Goal: Information Seeking & Learning: Check status

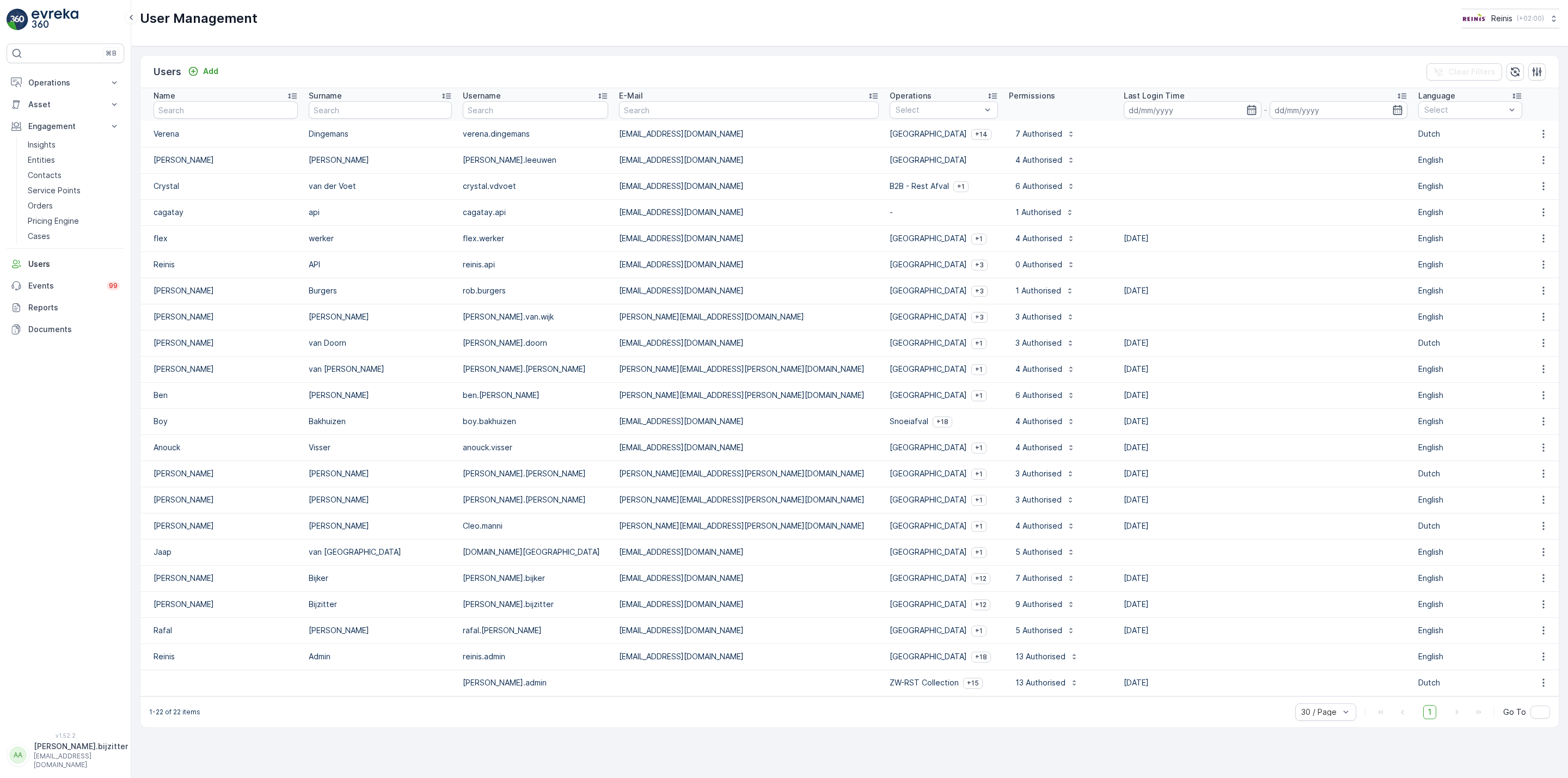
click at [462, 25] on div "User Management Reinis ( +02:00 )" at bounding box center [849, 18] width 1420 height 19
click at [43, 159] on p "Entities" at bounding box center [41, 160] width 27 height 11
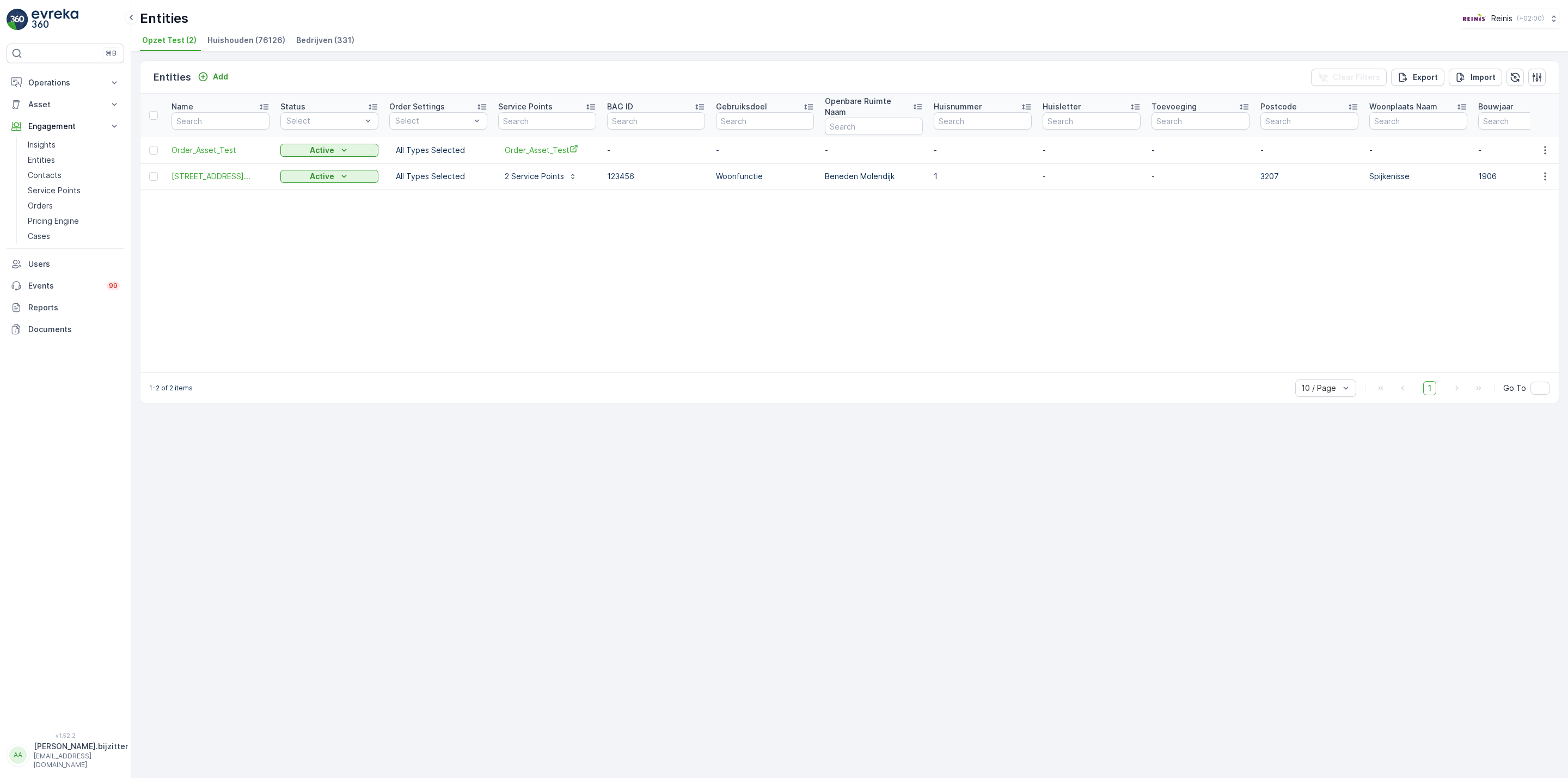
click at [240, 42] on span "Huishouden (76126)" at bounding box center [246, 40] width 78 height 11
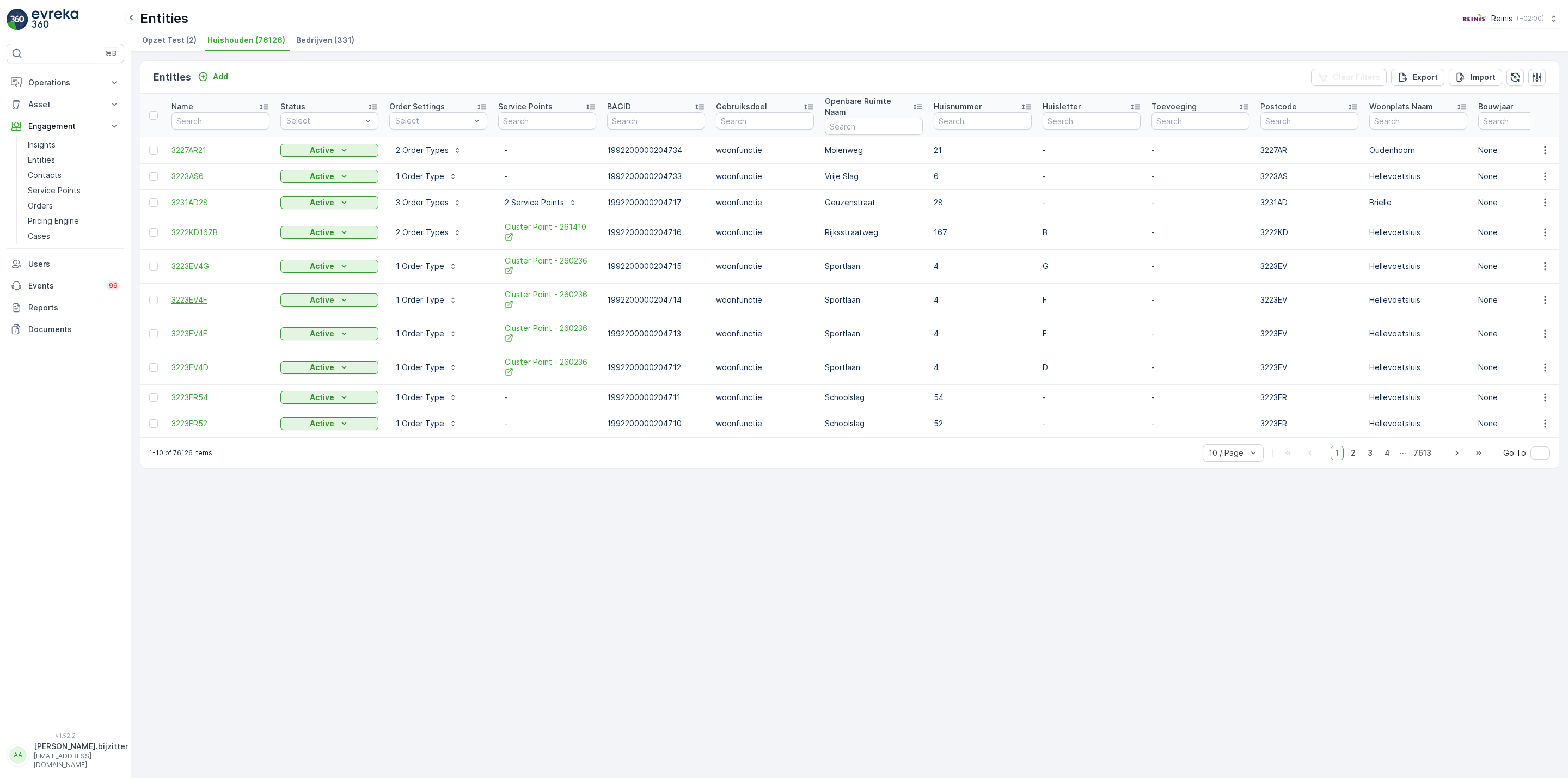
click at [195, 295] on span "3223EV4F" at bounding box center [220, 300] width 98 height 11
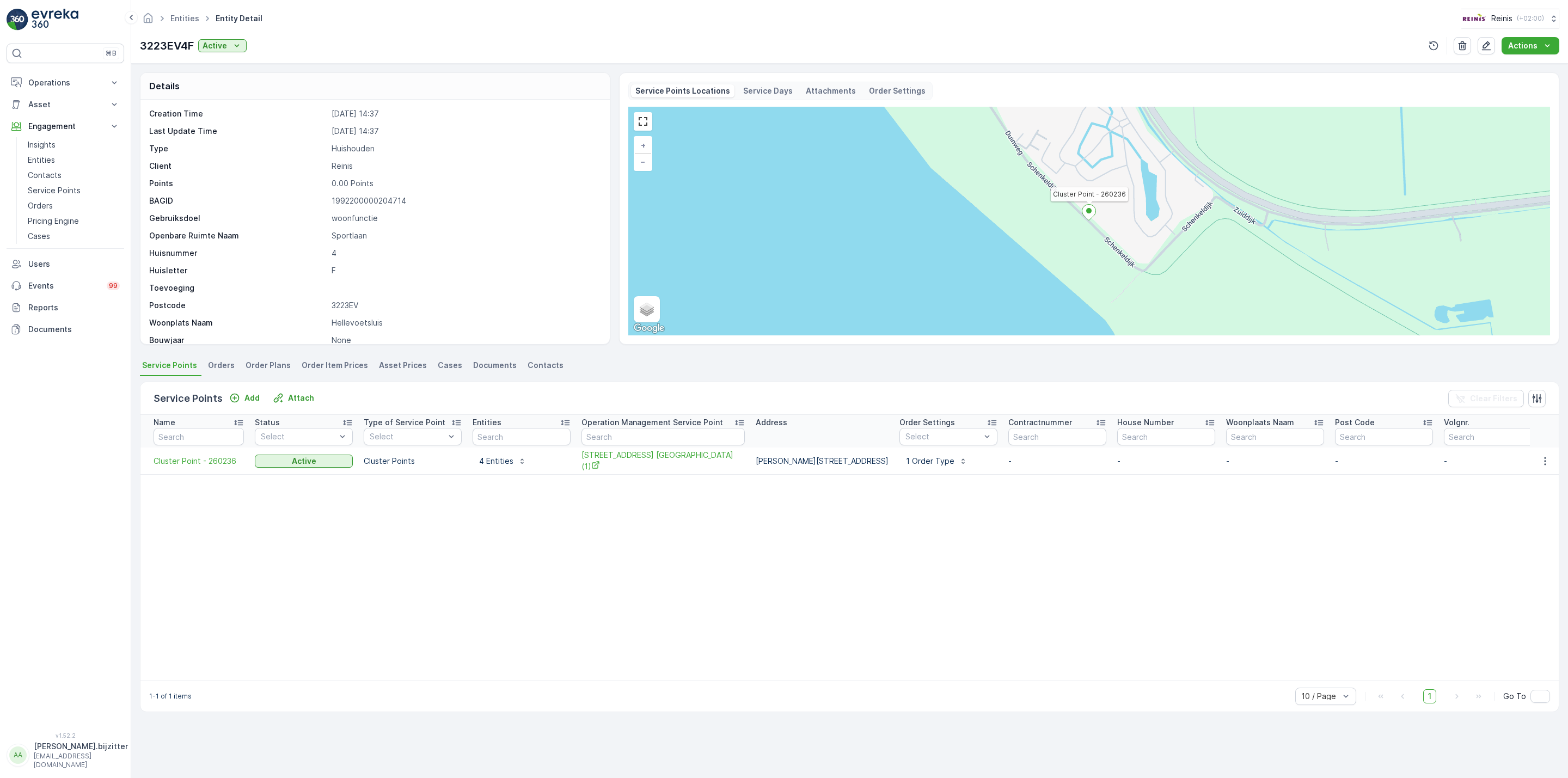
click at [761, 93] on p "Service Days" at bounding box center [768, 90] width 49 height 11
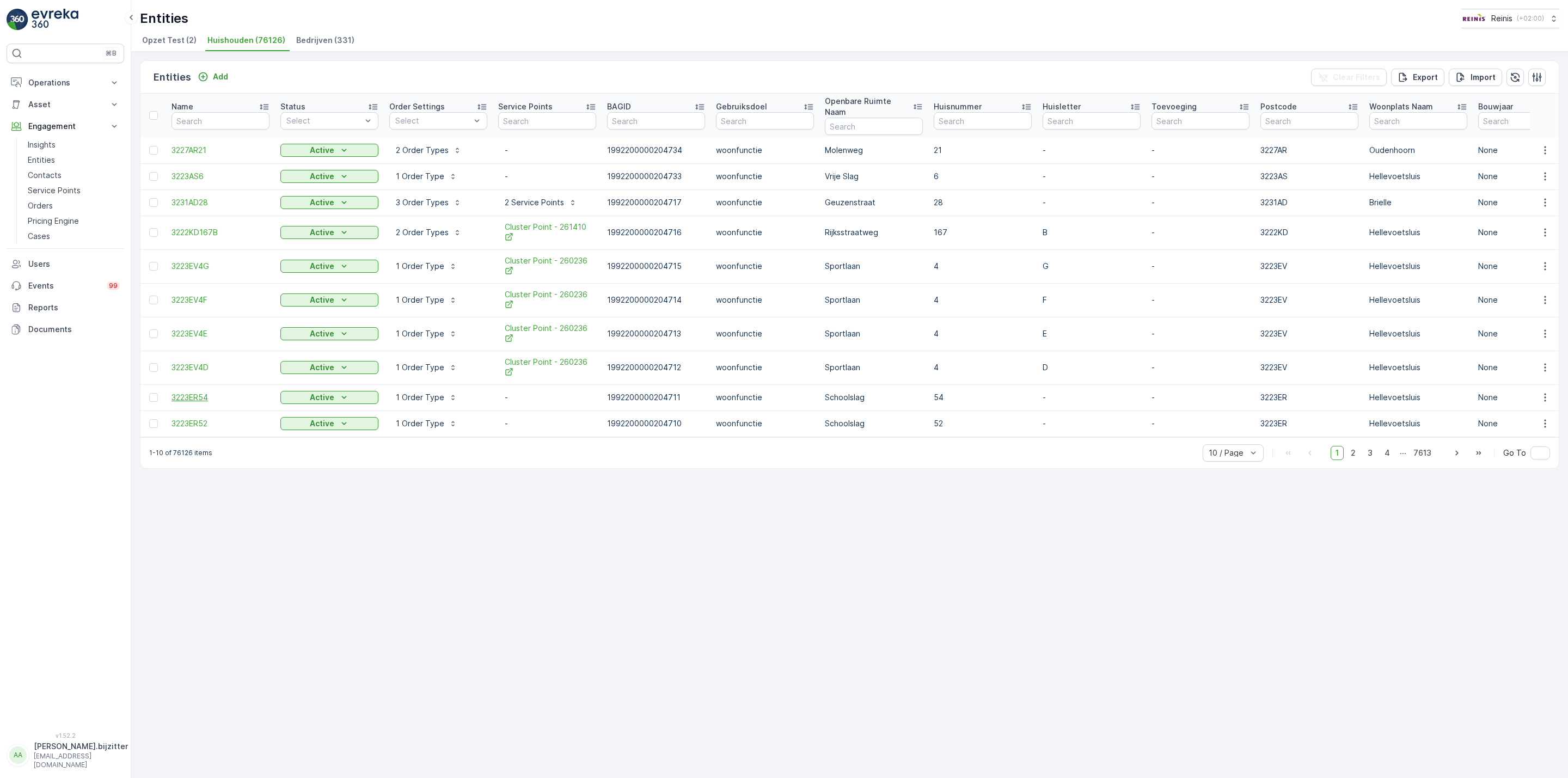
click at [185, 392] on span "3223ER54" at bounding box center [220, 397] width 98 height 11
click at [180, 197] on span "3231AD28" at bounding box center [220, 203] width 98 height 11
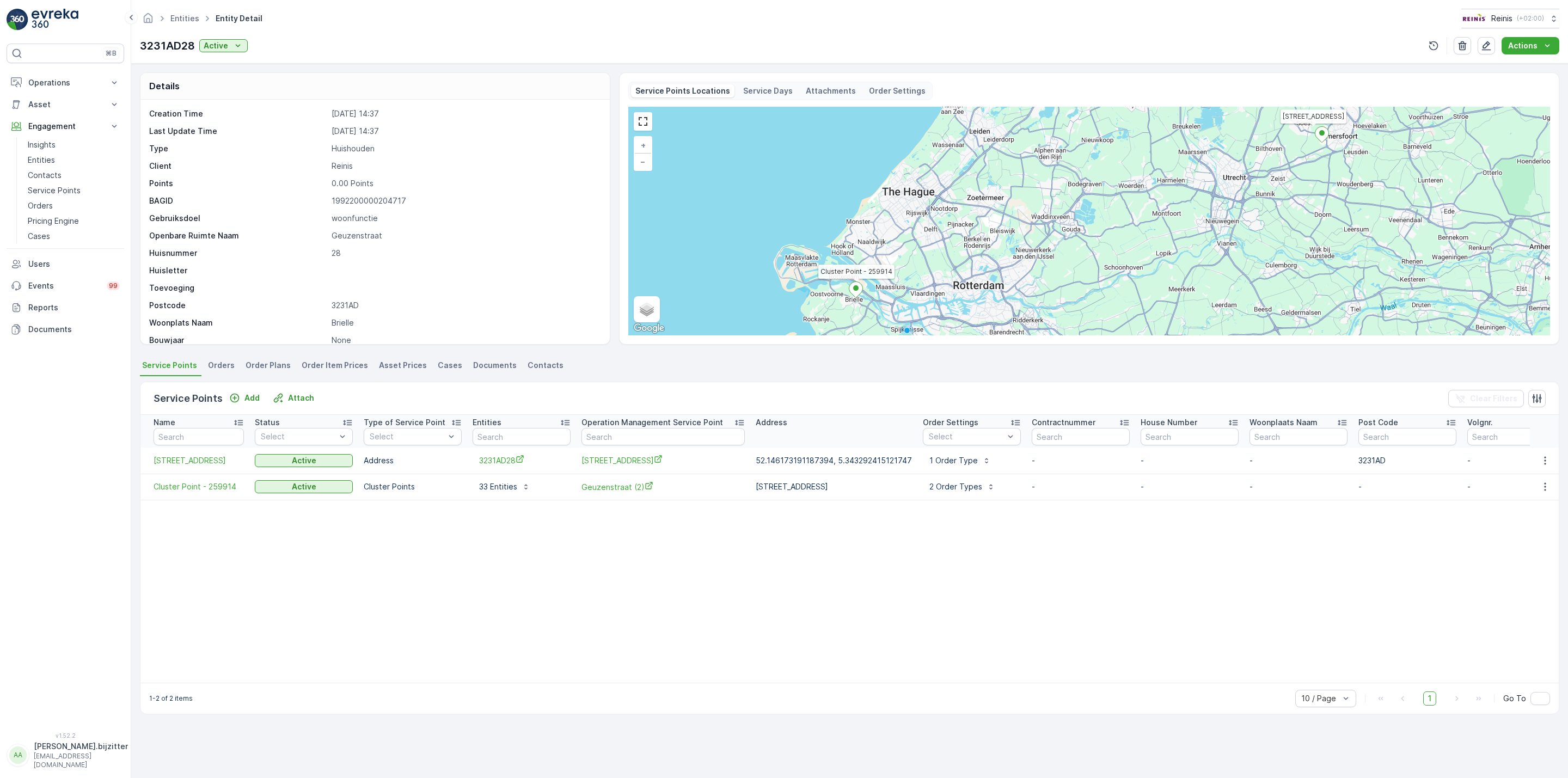
click at [751, 93] on p "Service Days" at bounding box center [768, 90] width 49 height 11
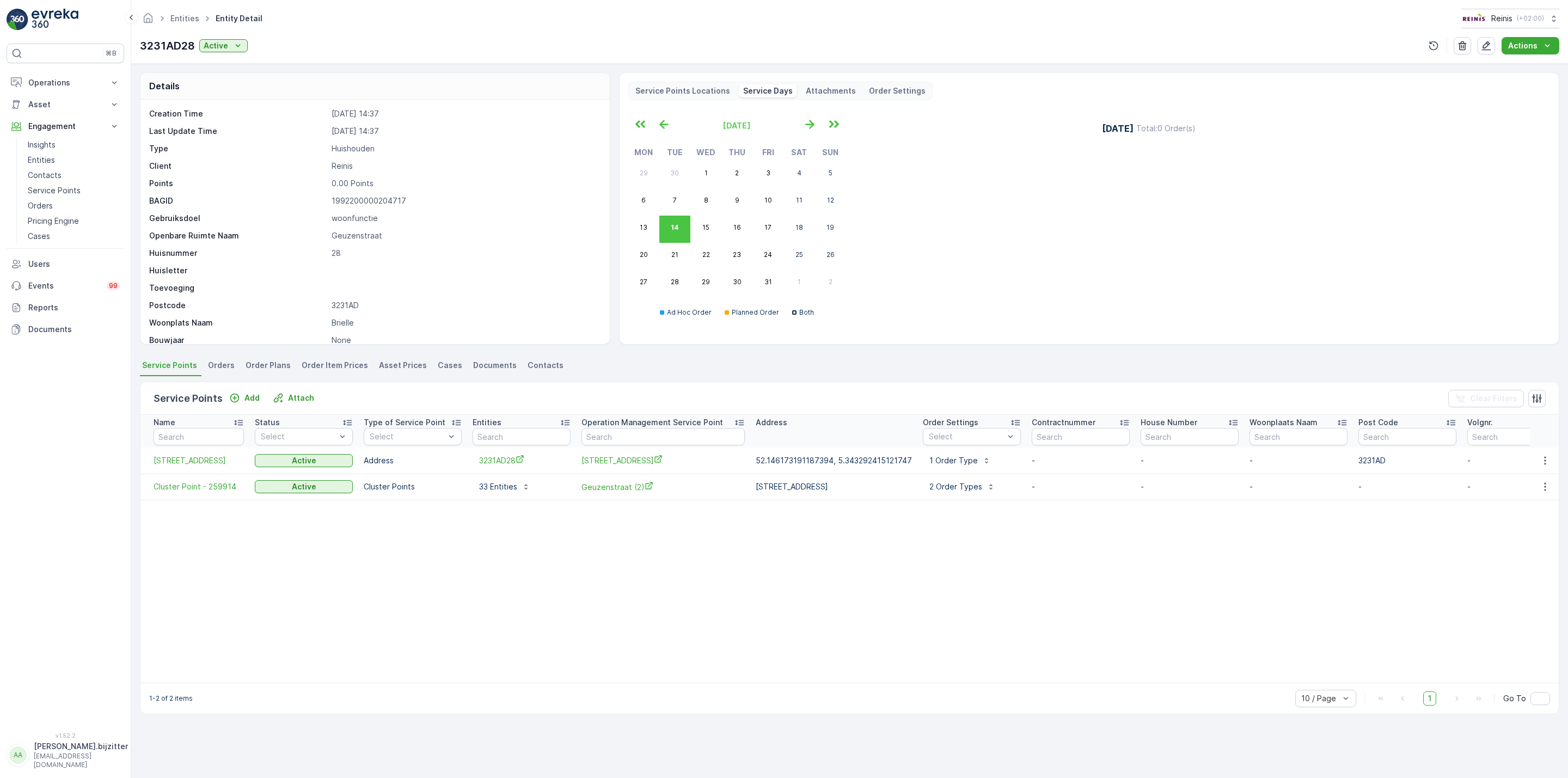
click at [678, 93] on p "Service Points Locations" at bounding box center [683, 90] width 95 height 11
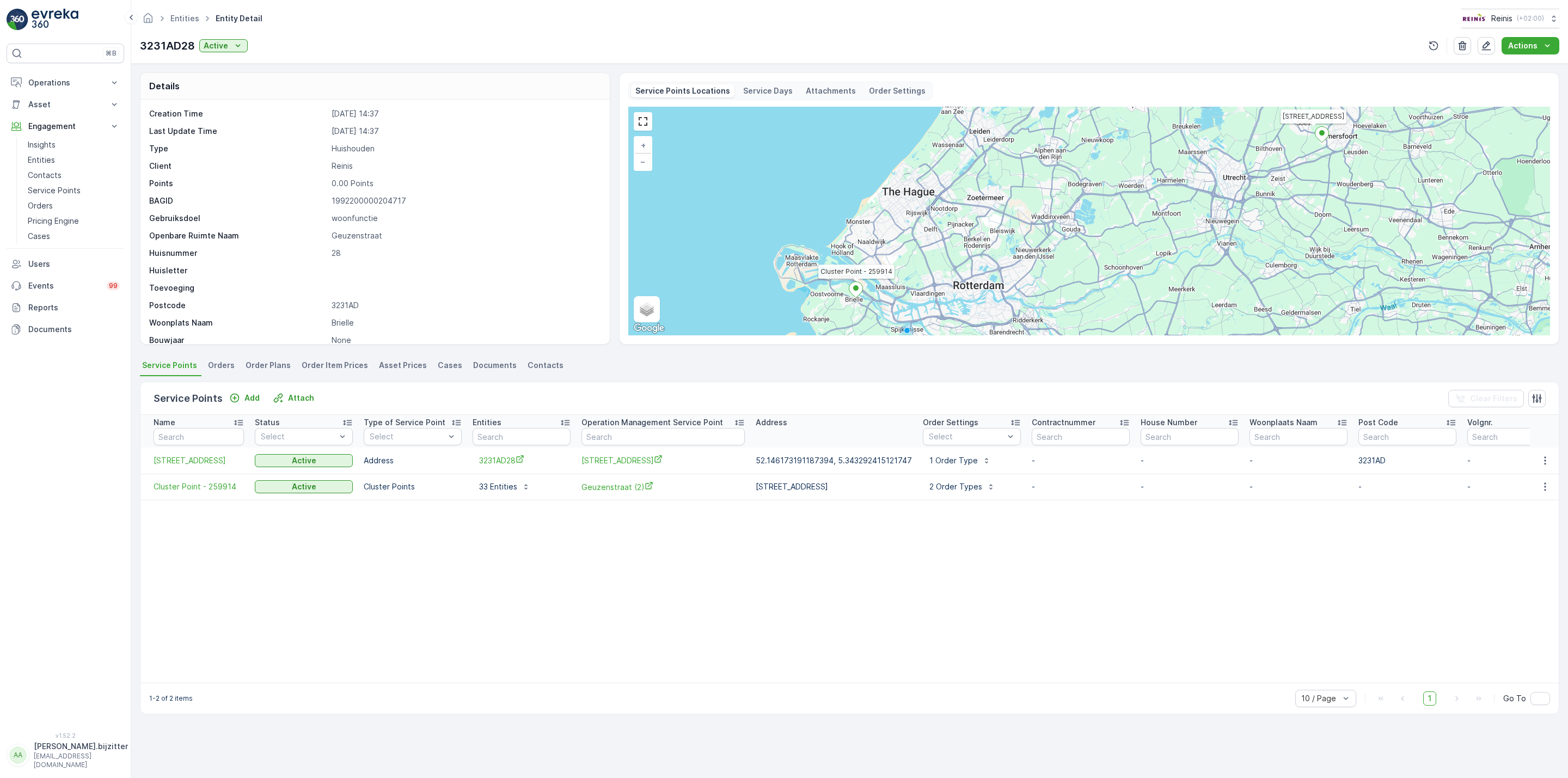
click at [743, 89] on p "Service Days" at bounding box center [768, 90] width 49 height 11
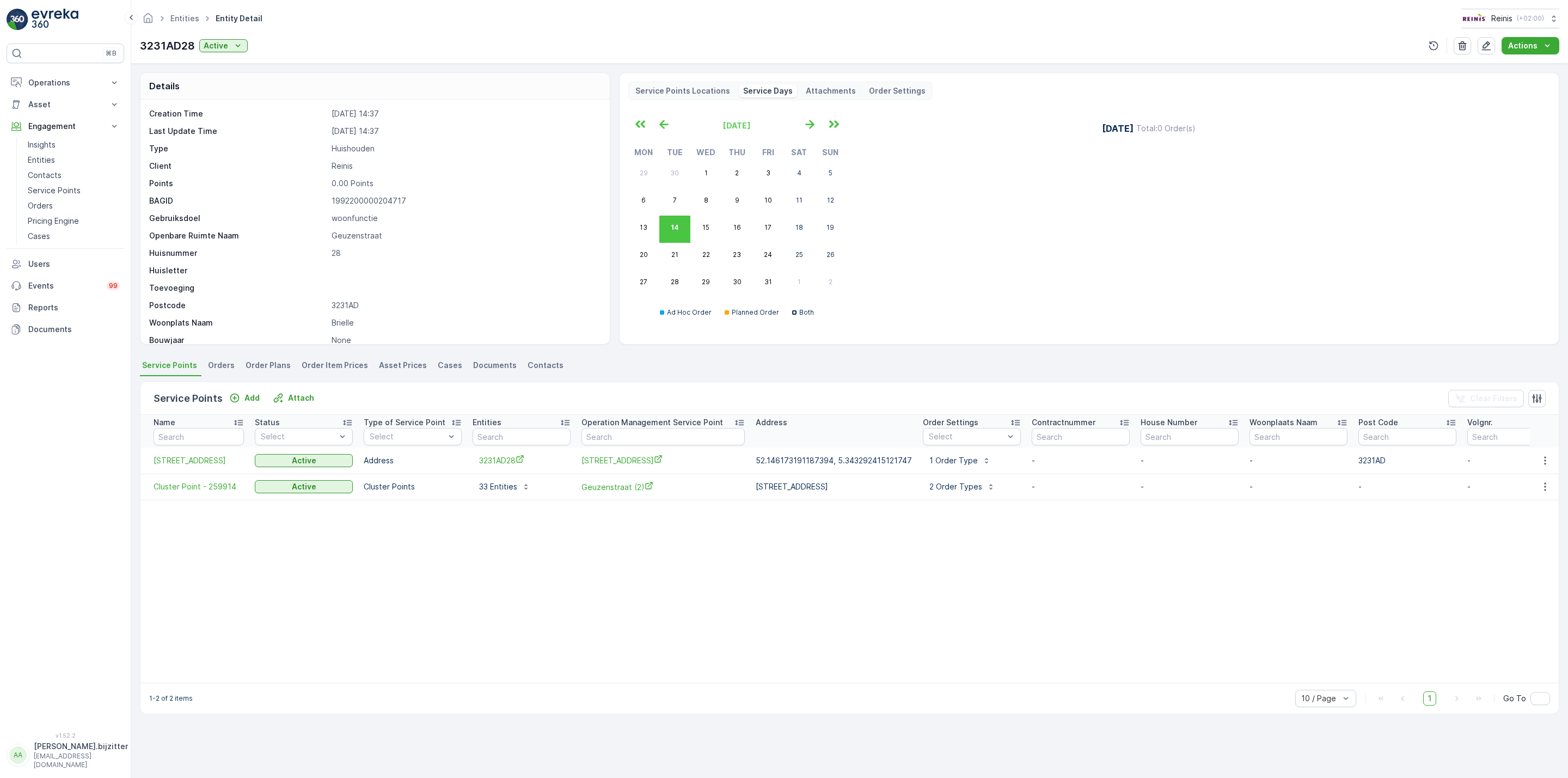
click at [841, 90] on p "Attachments" at bounding box center [830, 90] width 50 height 11
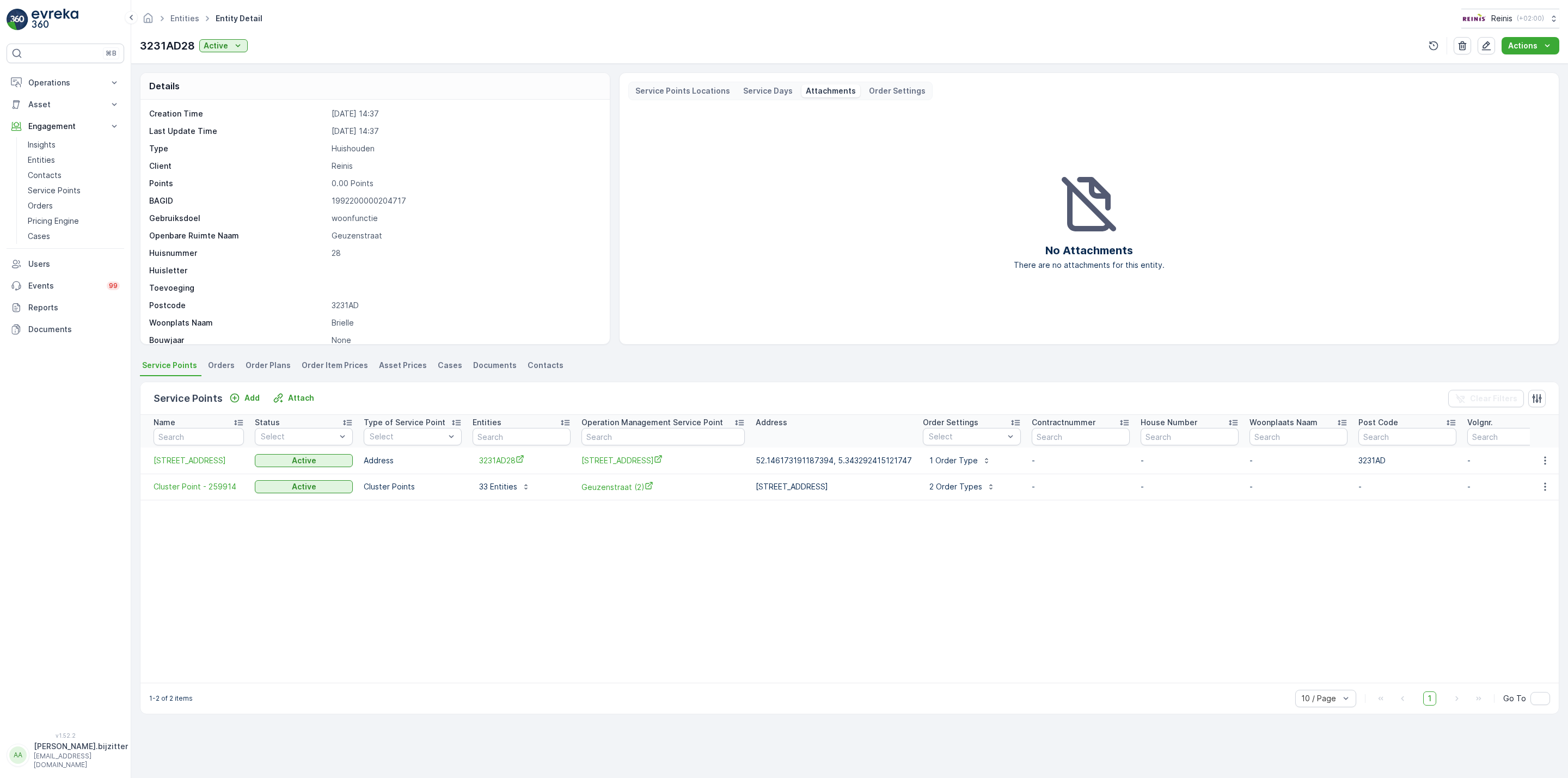
click at [878, 90] on p "Order Settings" at bounding box center [897, 90] width 57 height 11
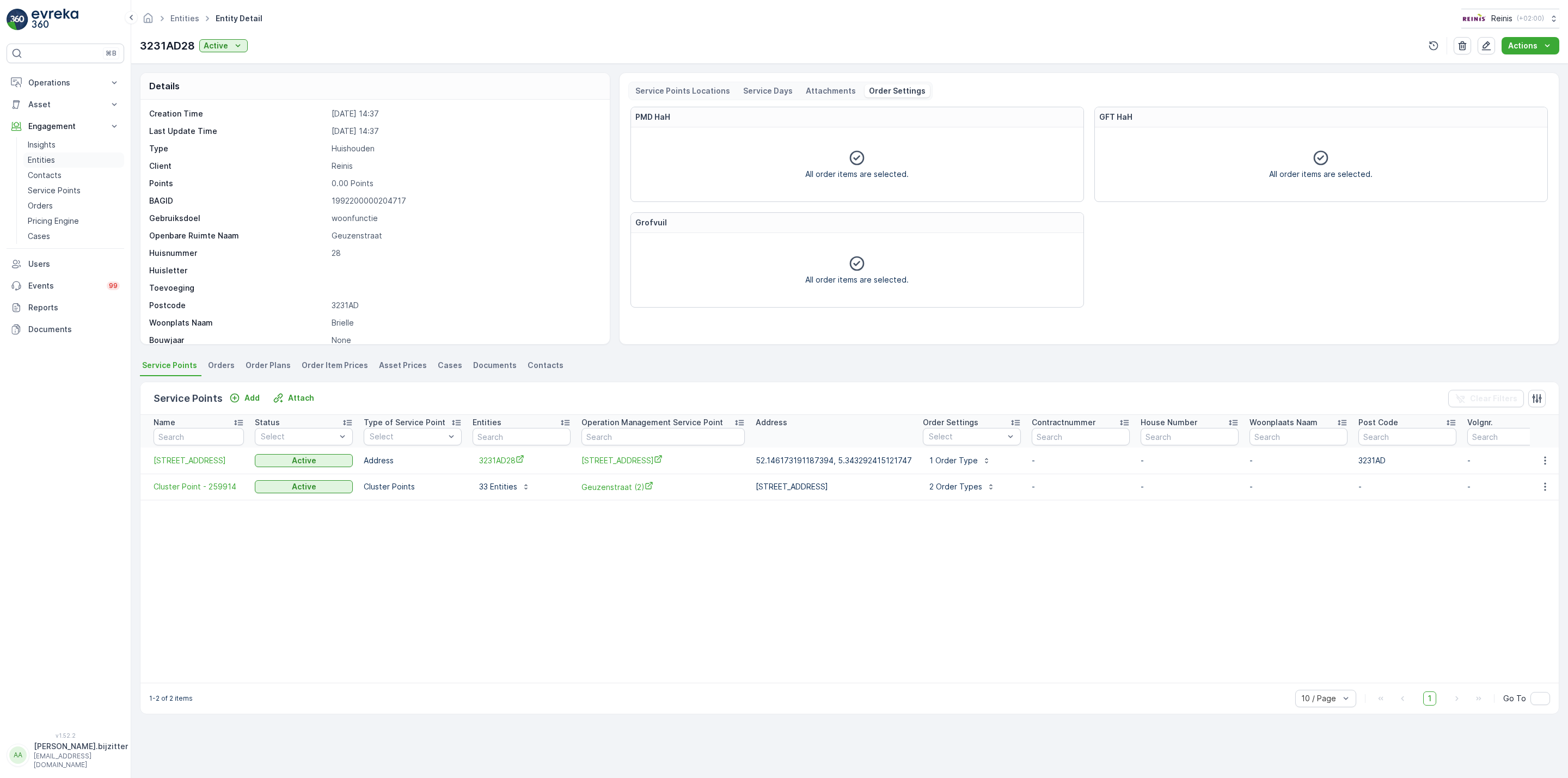
click at [38, 160] on p "Entities" at bounding box center [41, 160] width 27 height 11
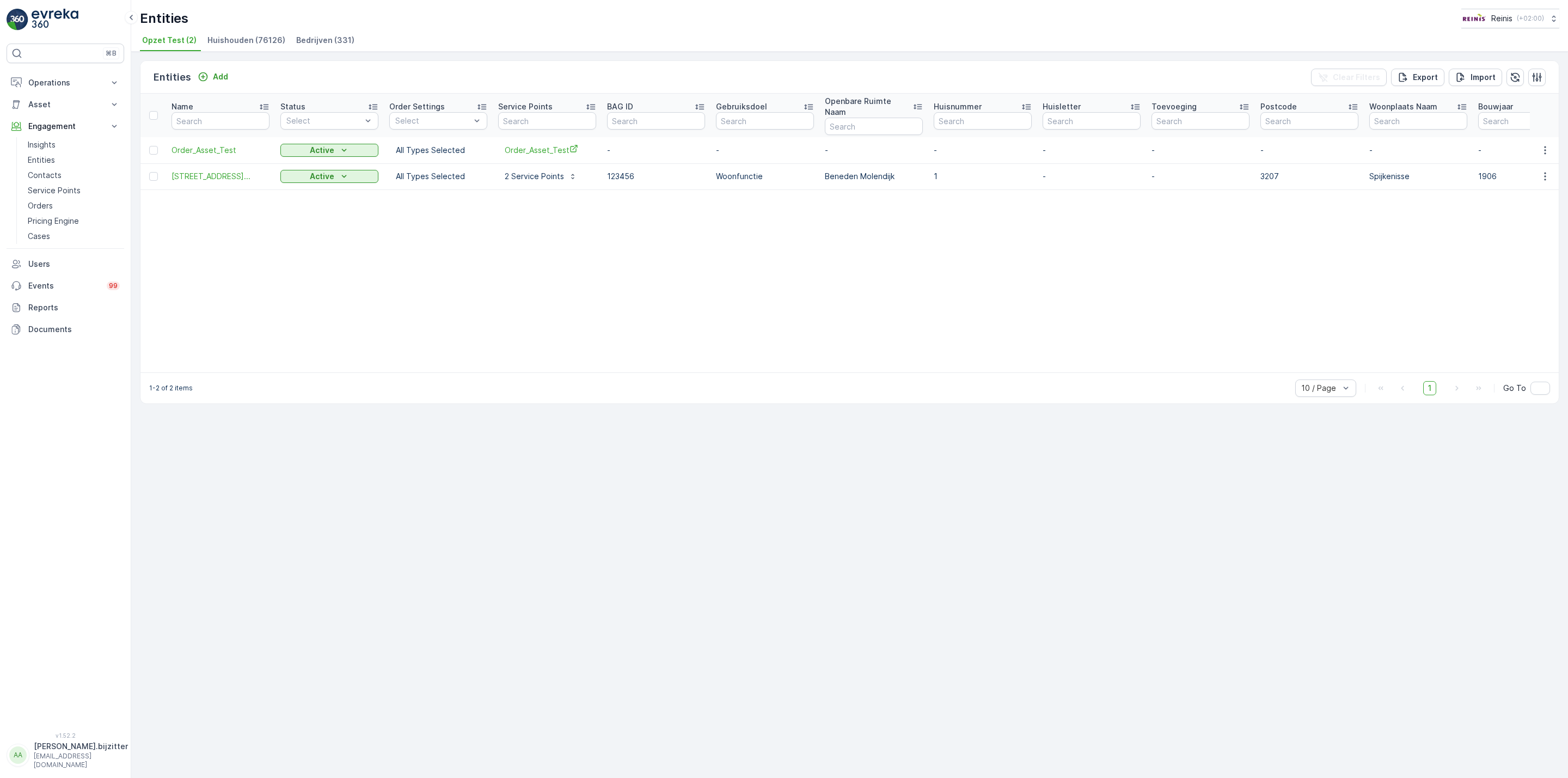
click at [261, 41] on span "Huishouden (76126)" at bounding box center [246, 40] width 78 height 11
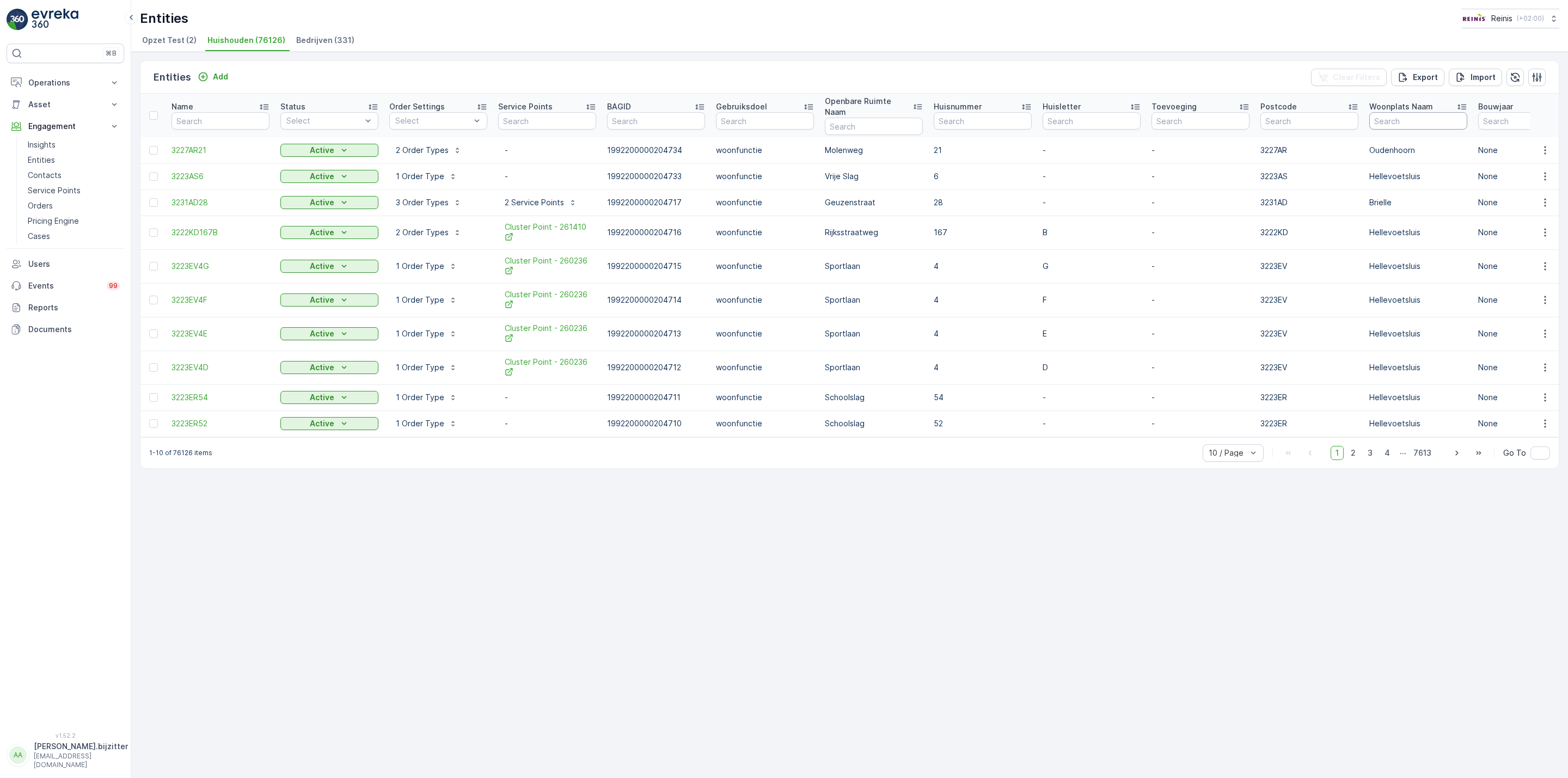
click at [1414, 121] on input "text" at bounding box center [1419, 121] width 98 height 18
type input "hen"
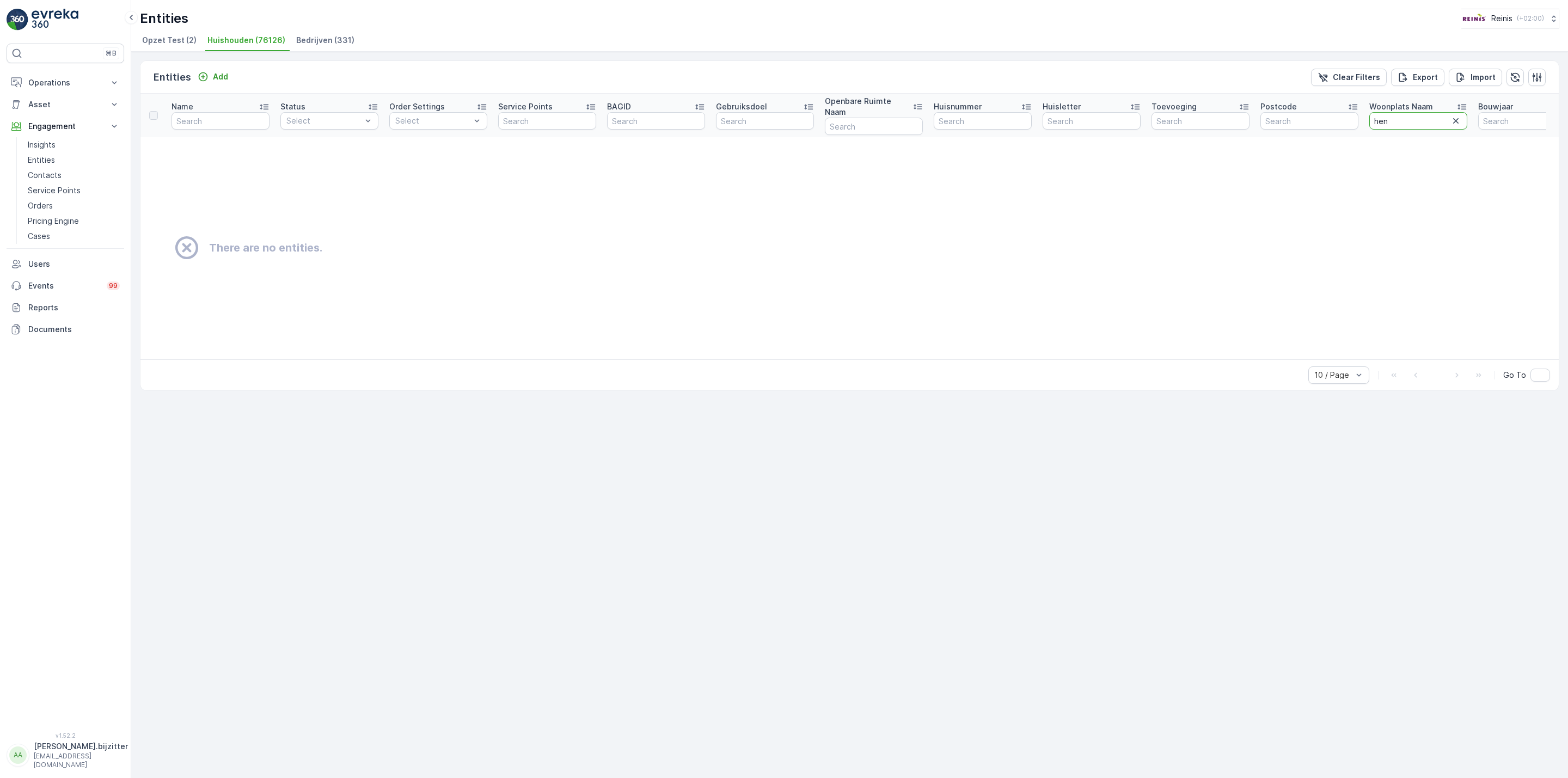
click at [1414, 121] on input "hen" at bounding box center [1419, 121] width 98 height 18
type input "heen"
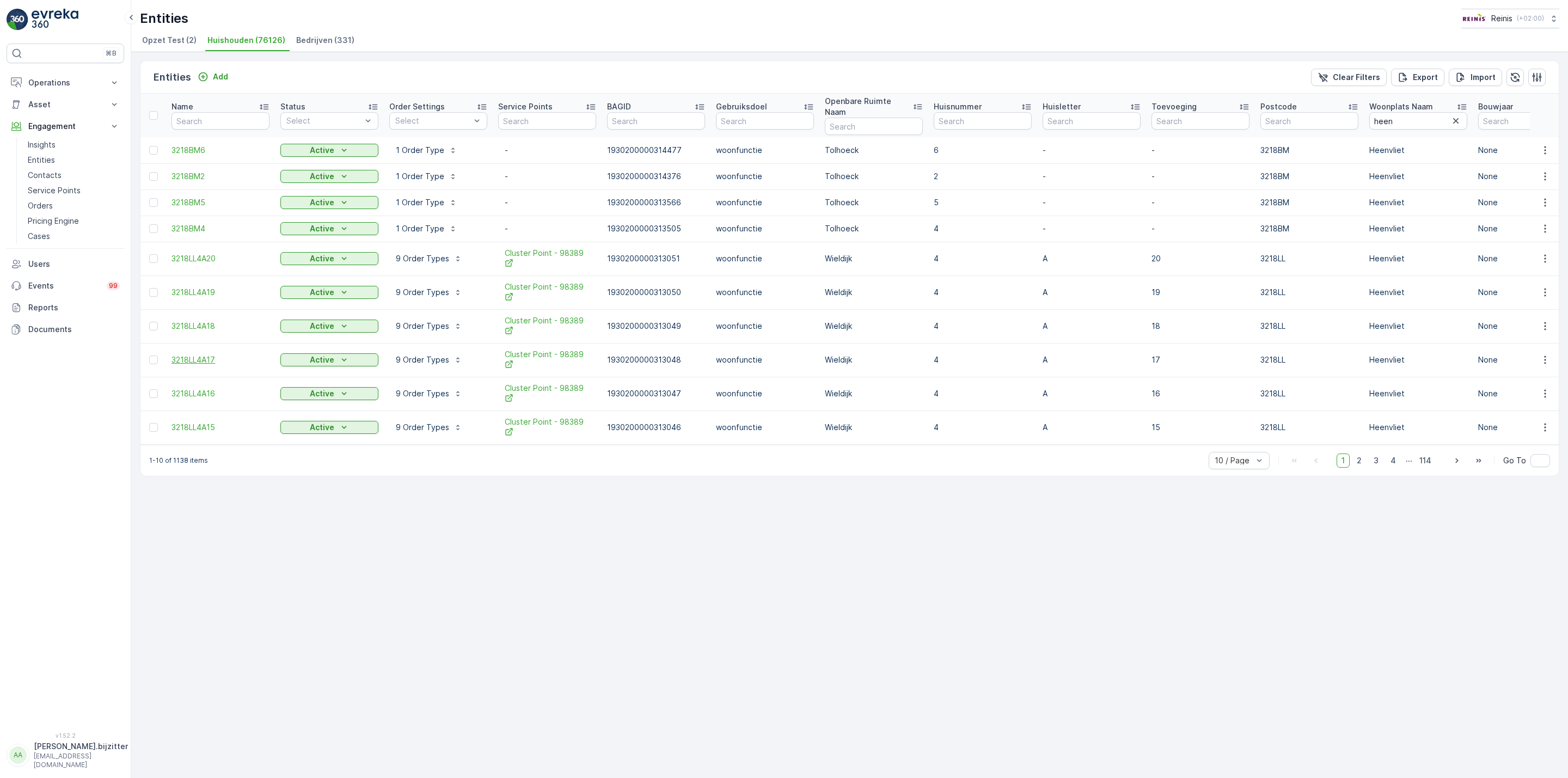
click at [176, 355] on span "3218LL4A17" at bounding box center [220, 360] width 98 height 11
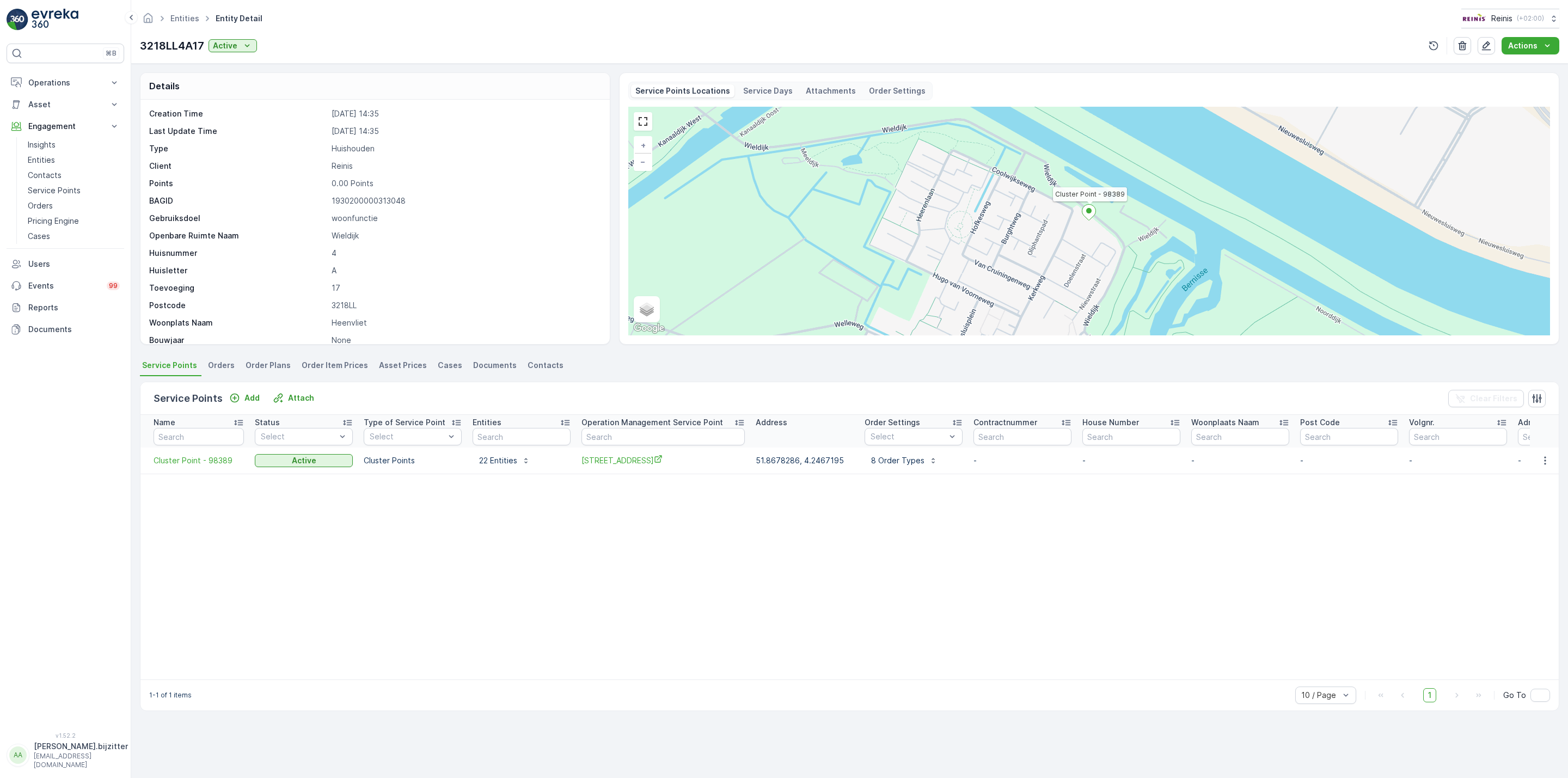
click at [768, 95] on p "Service Days" at bounding box center [768, 90] width 49 height 11
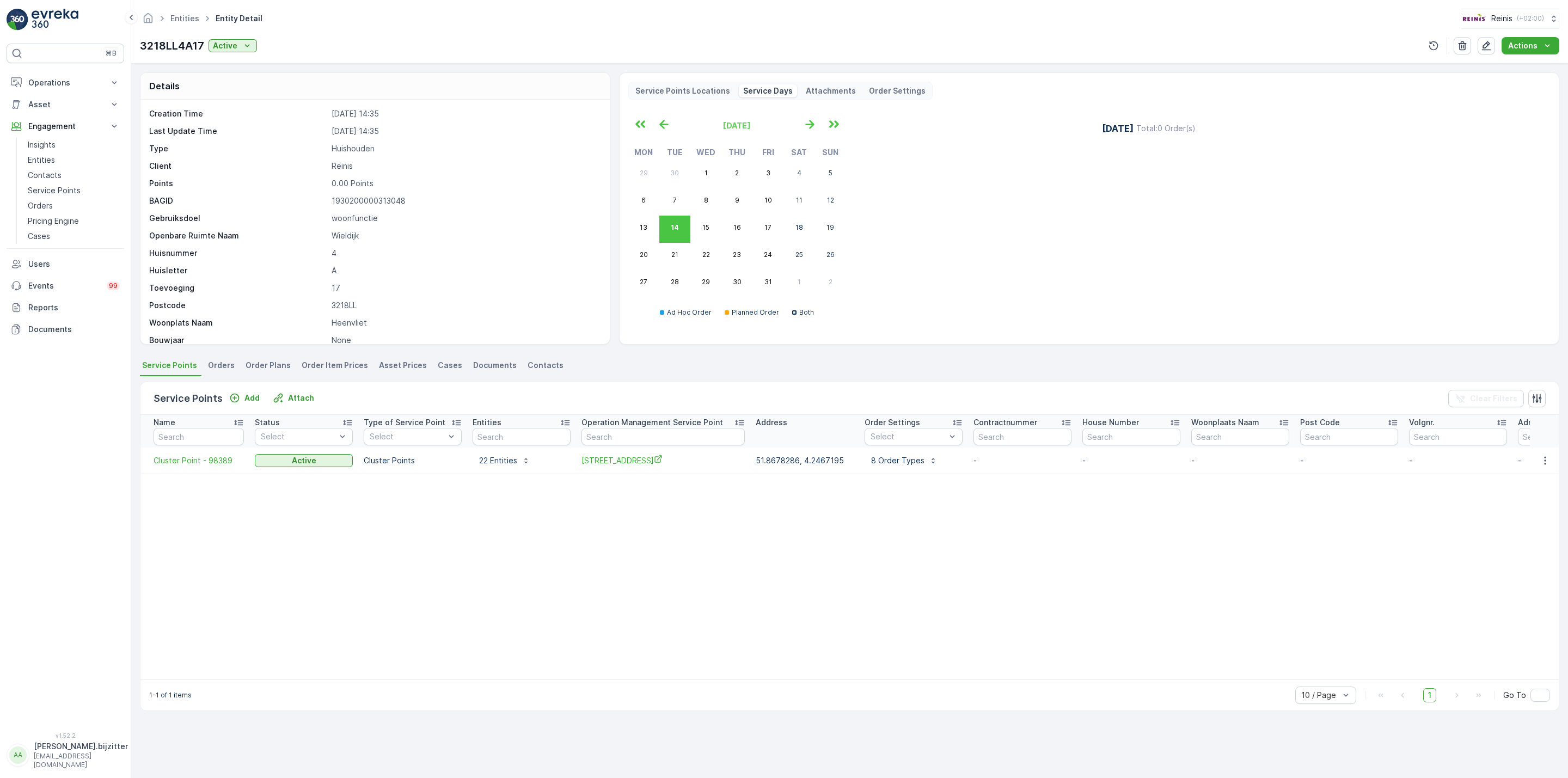
click at [827, 89] on p "Attachments" at bounding box center [830, 90] width 50 height 11
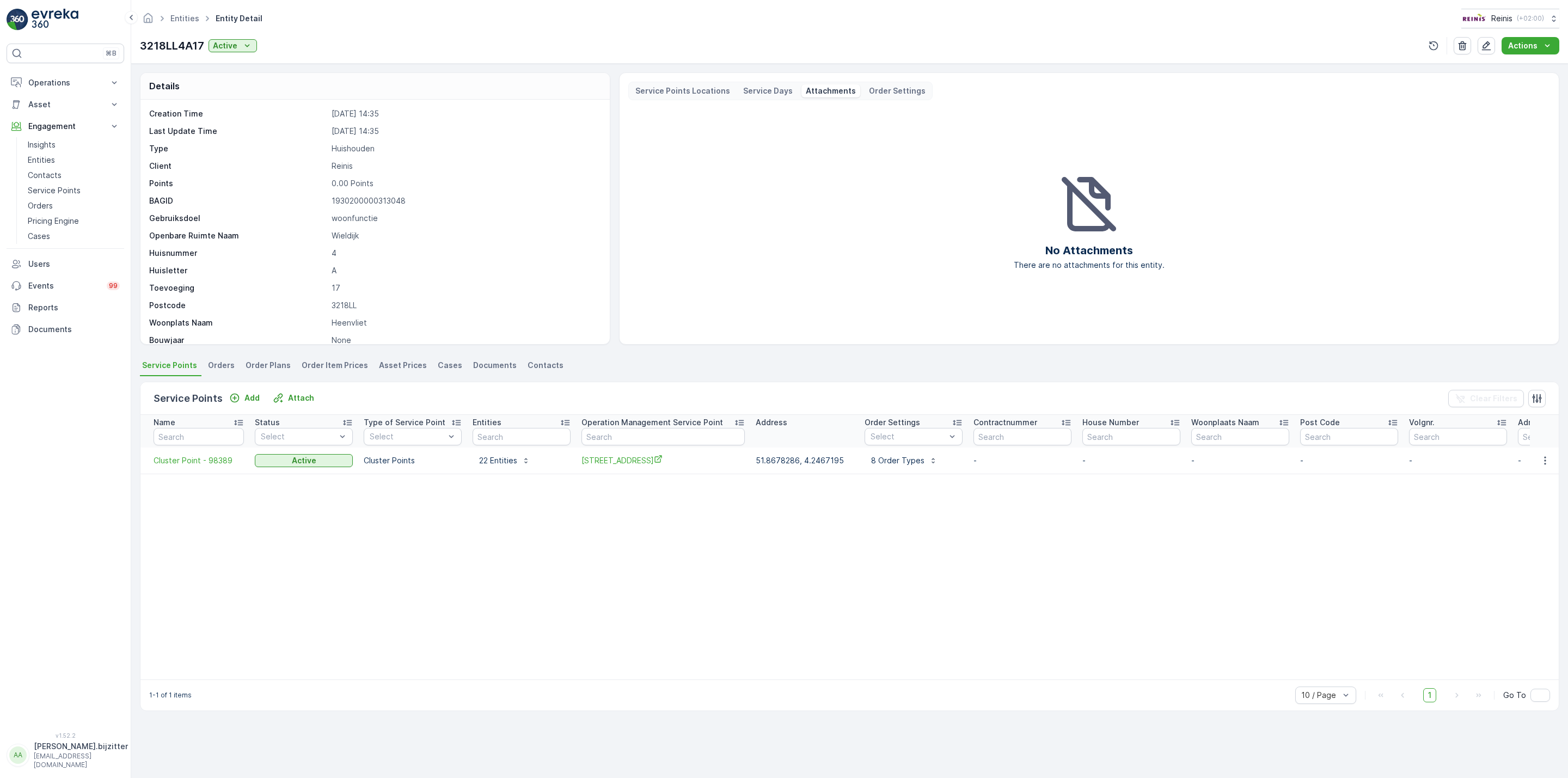
click at [875, 89] on p "Order Settings" at bounding box center [897, 90] width 57 height 11
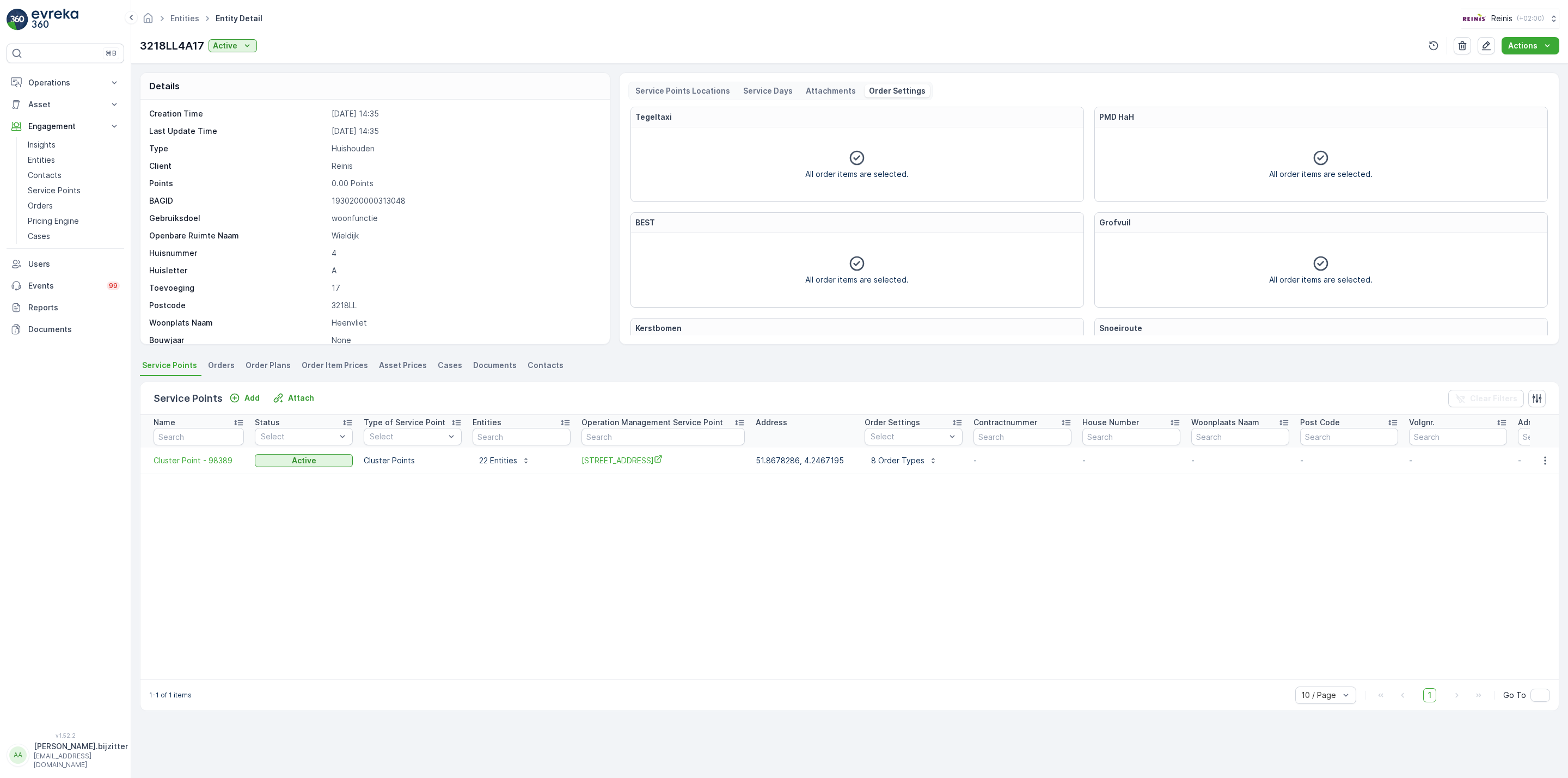
click at [768, 95] on p "Service Days" at bounding box center [768, 90] width 49 height 11
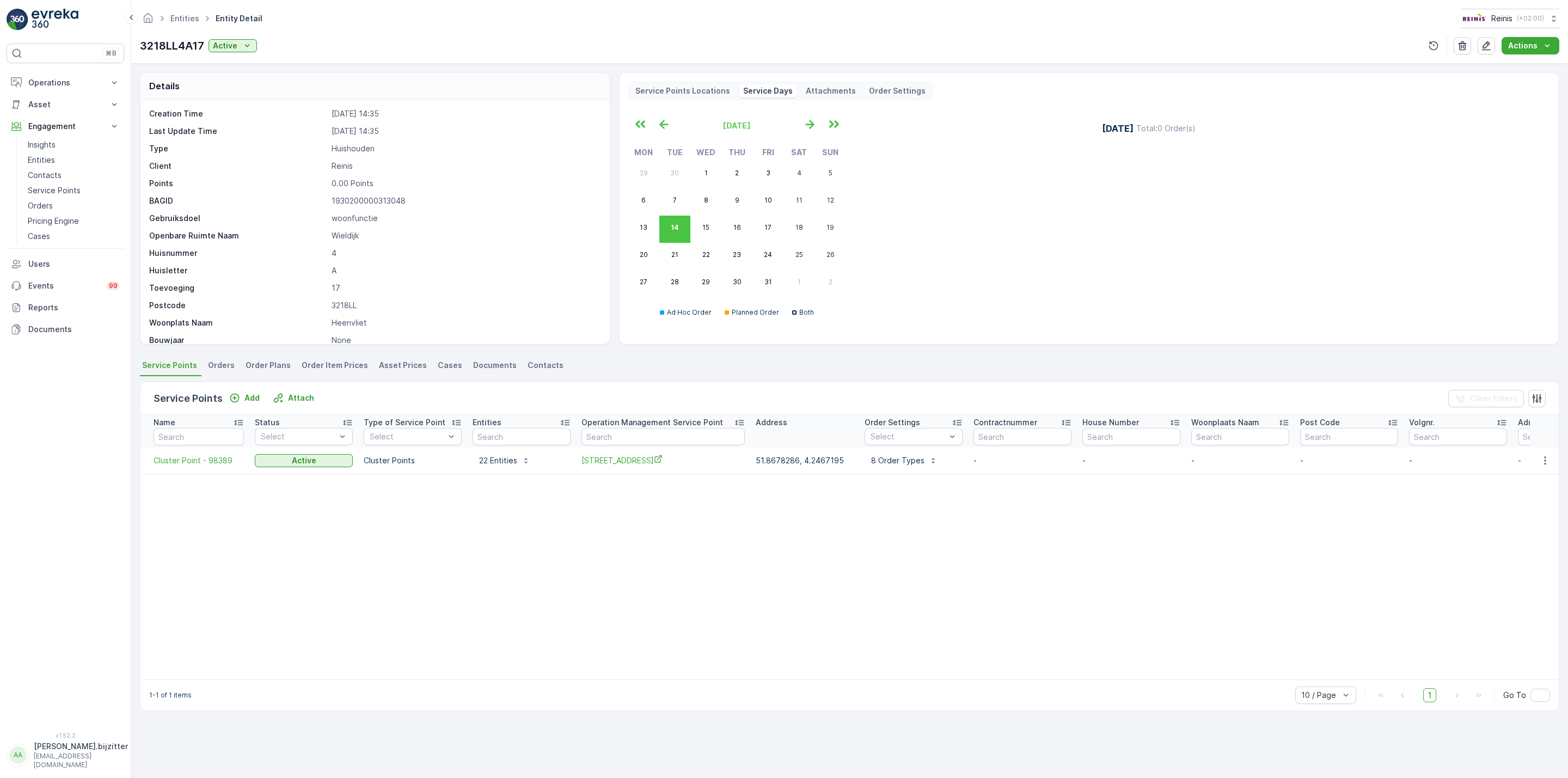
click at [685, 95] on p "Service Points Locations" at bounding box center [683, 90] width 95 height 11
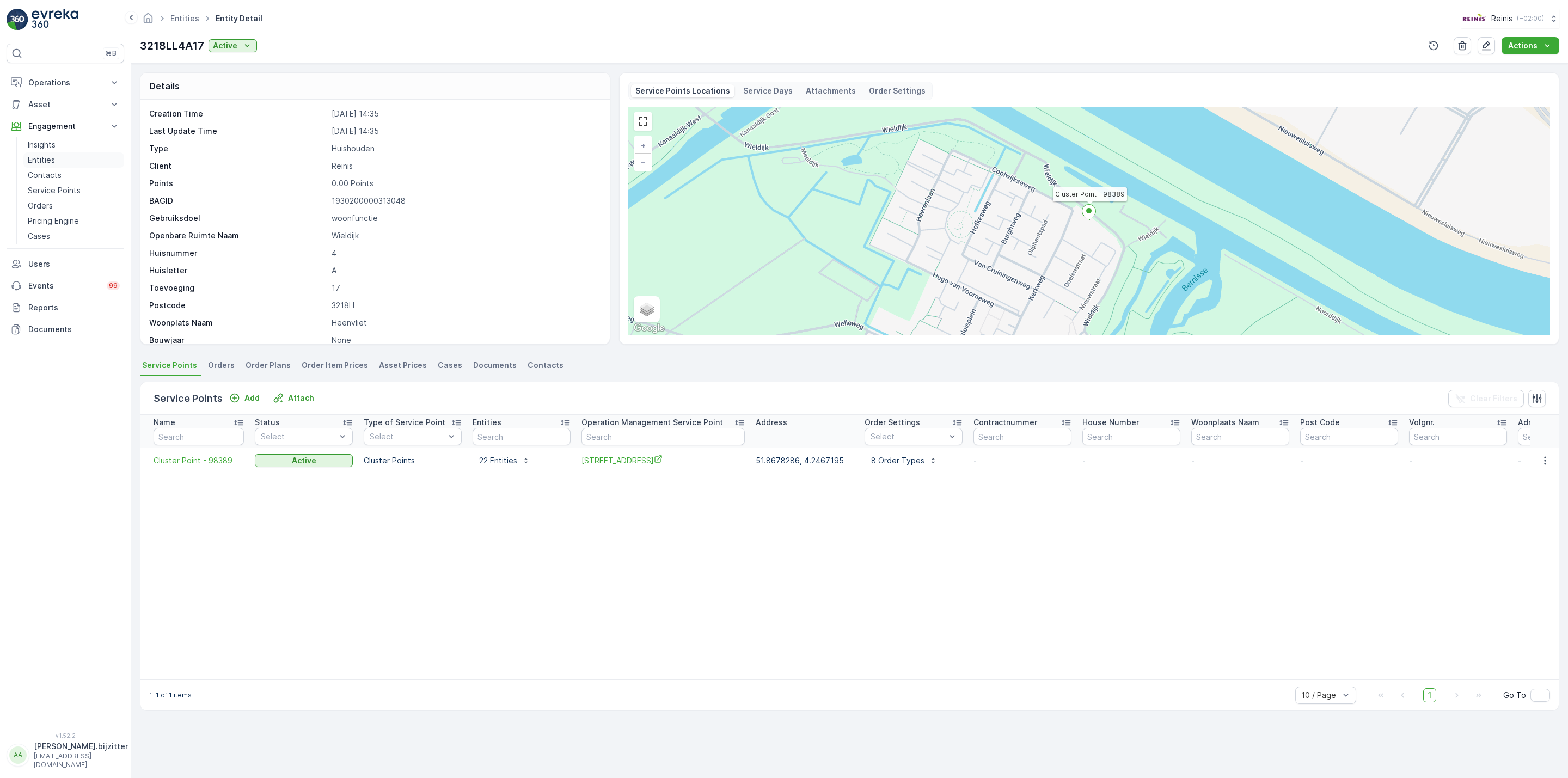
click at [34, 163] on p "Entities" at bounding box center [41, 160] width 27 height 11
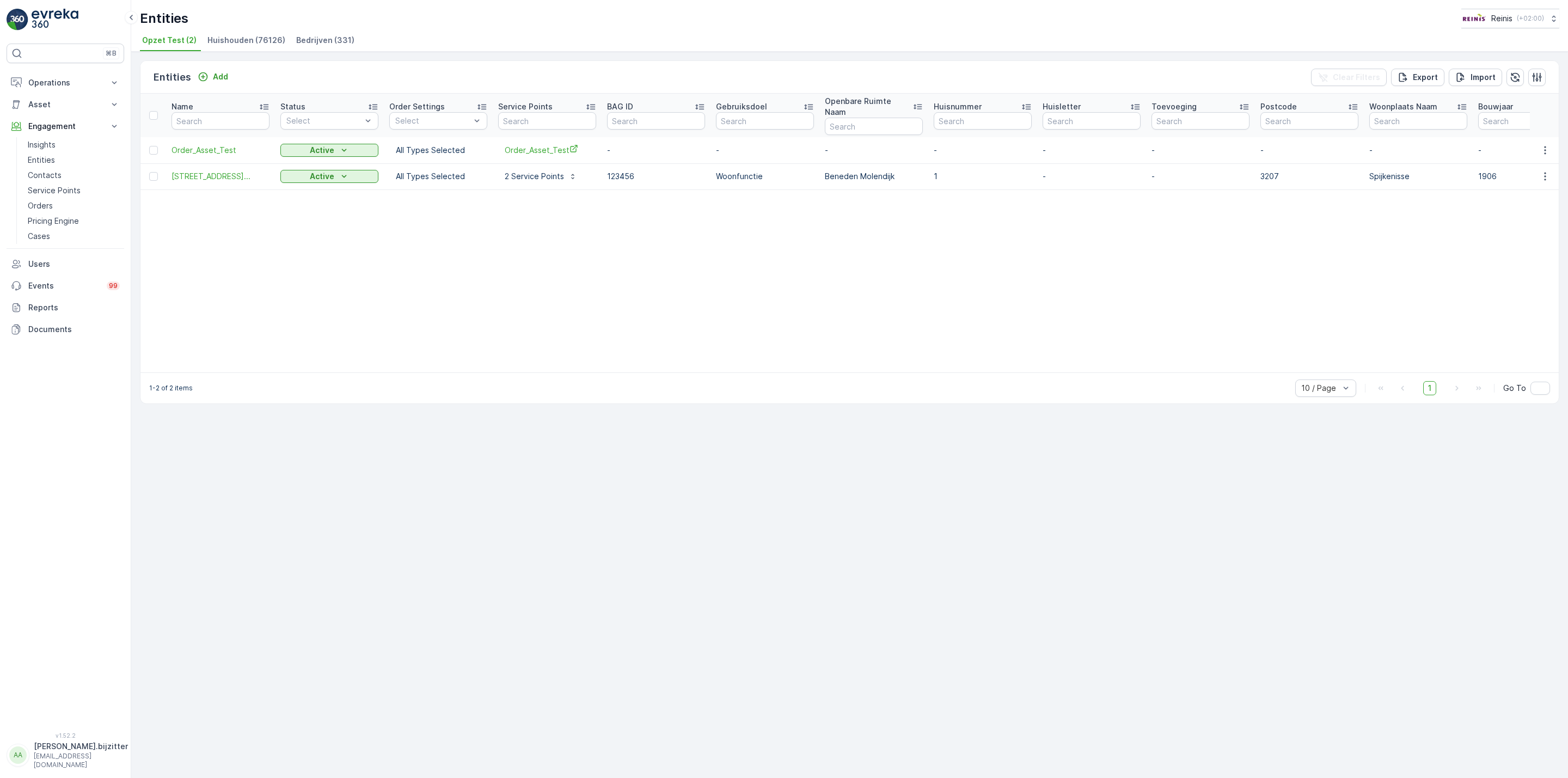
click at [252, 44] on span "Huishouden (76126)" at bounding box center [246, 40] width 78 height 11
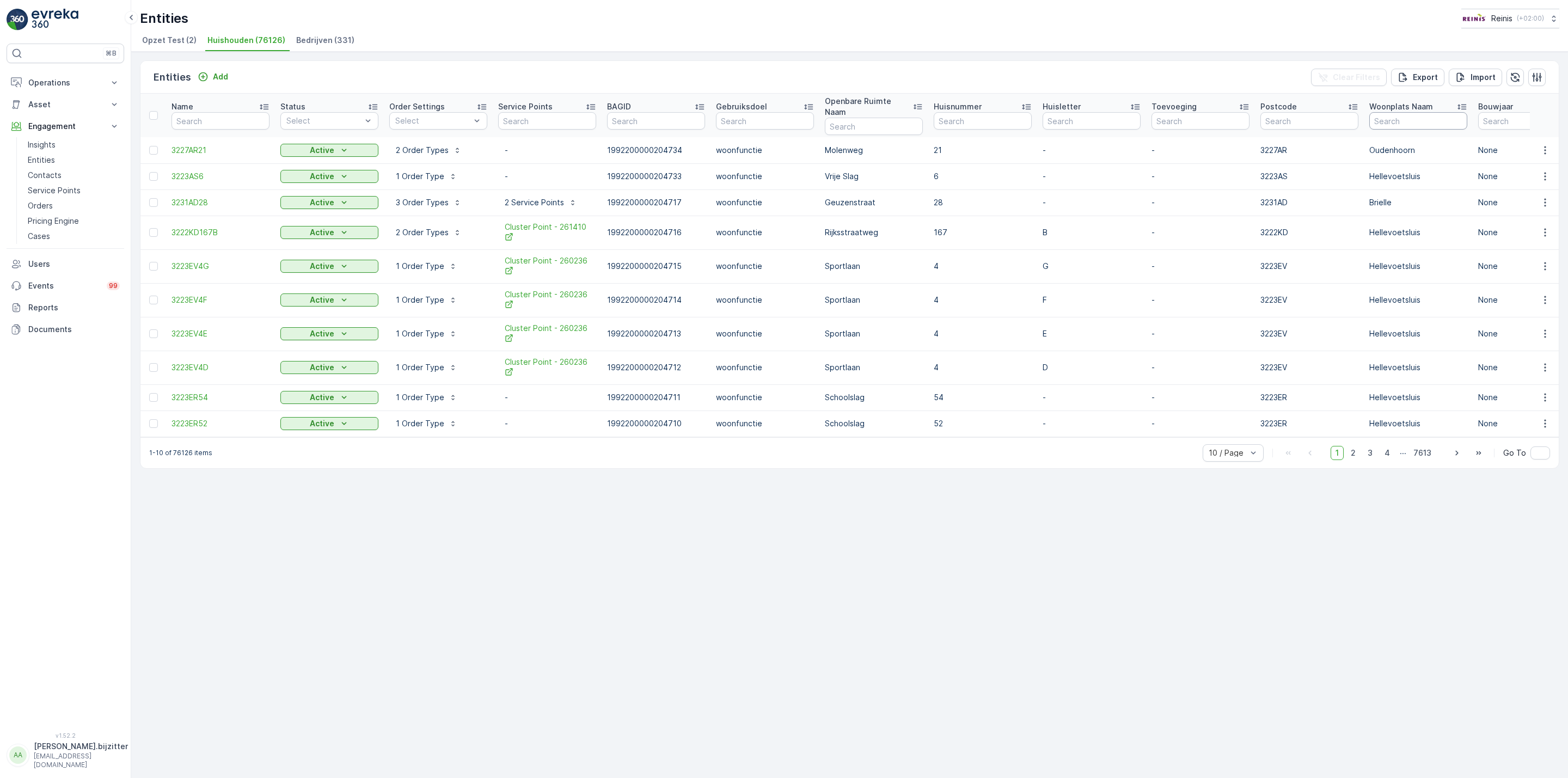
click at [1436, 119] on input "text" at bounding box center [1419, 121] width 98 height 18
type input "s"
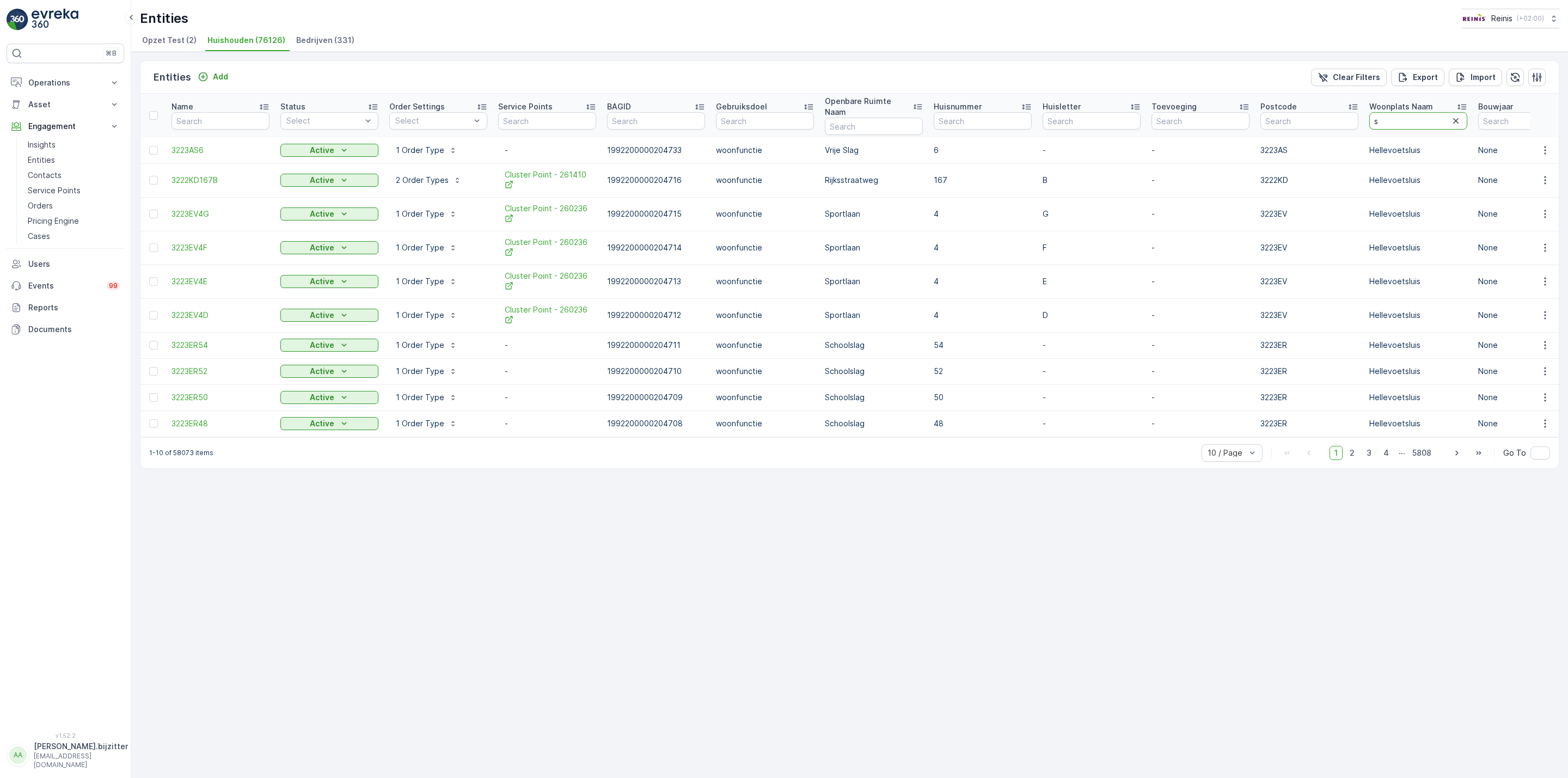
click at [1436, 119] on input "s" at bounding box center [1419, 121] width 98 height 18
type input "spijk"
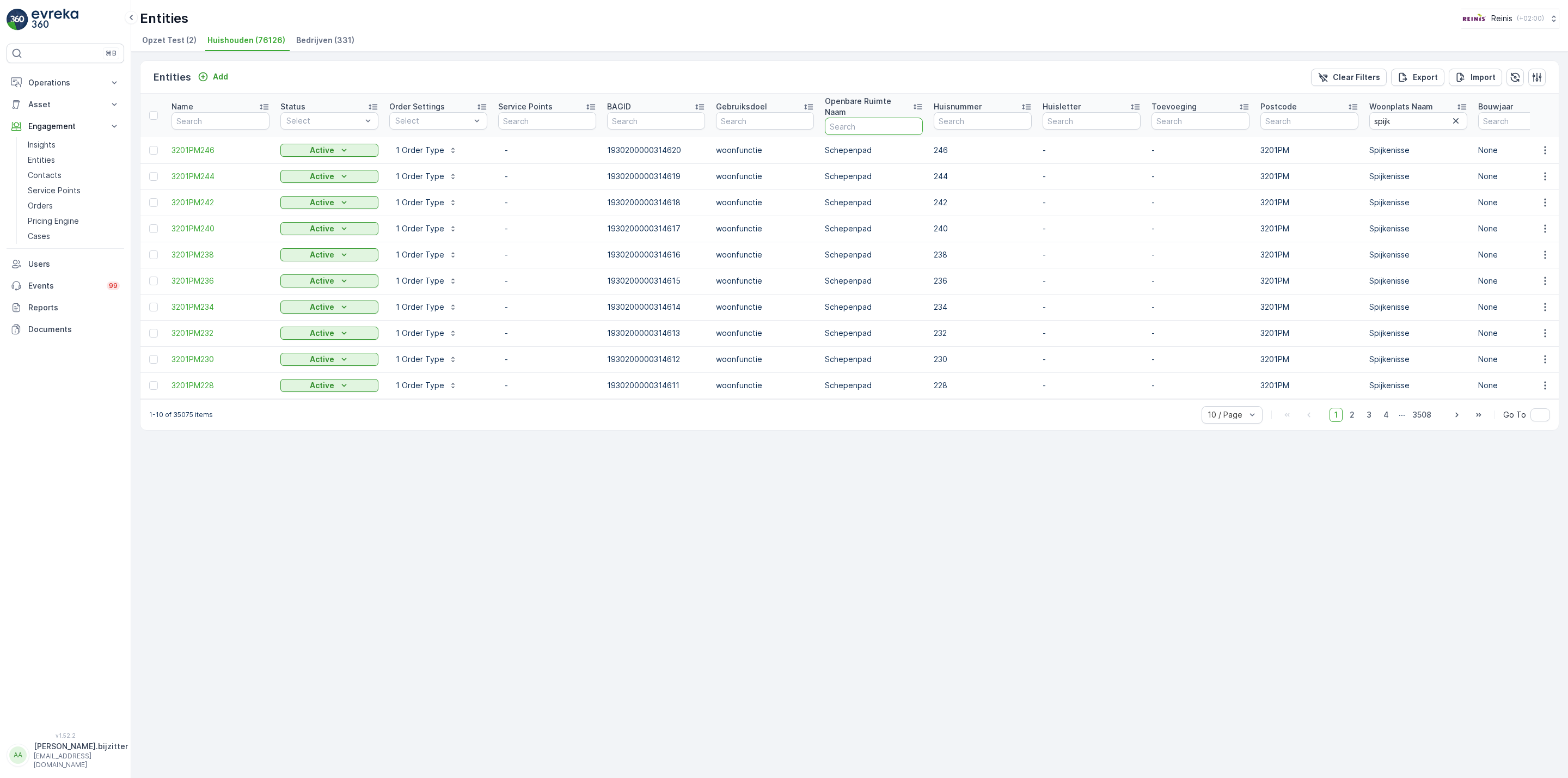
click at [869, 118] on input "text" at bounding box center [874, 126] width 98 height 18
type input "kas"
click at [186, 197] on span "3203AP7" at bounding box center [220, 203] width 98 height 11
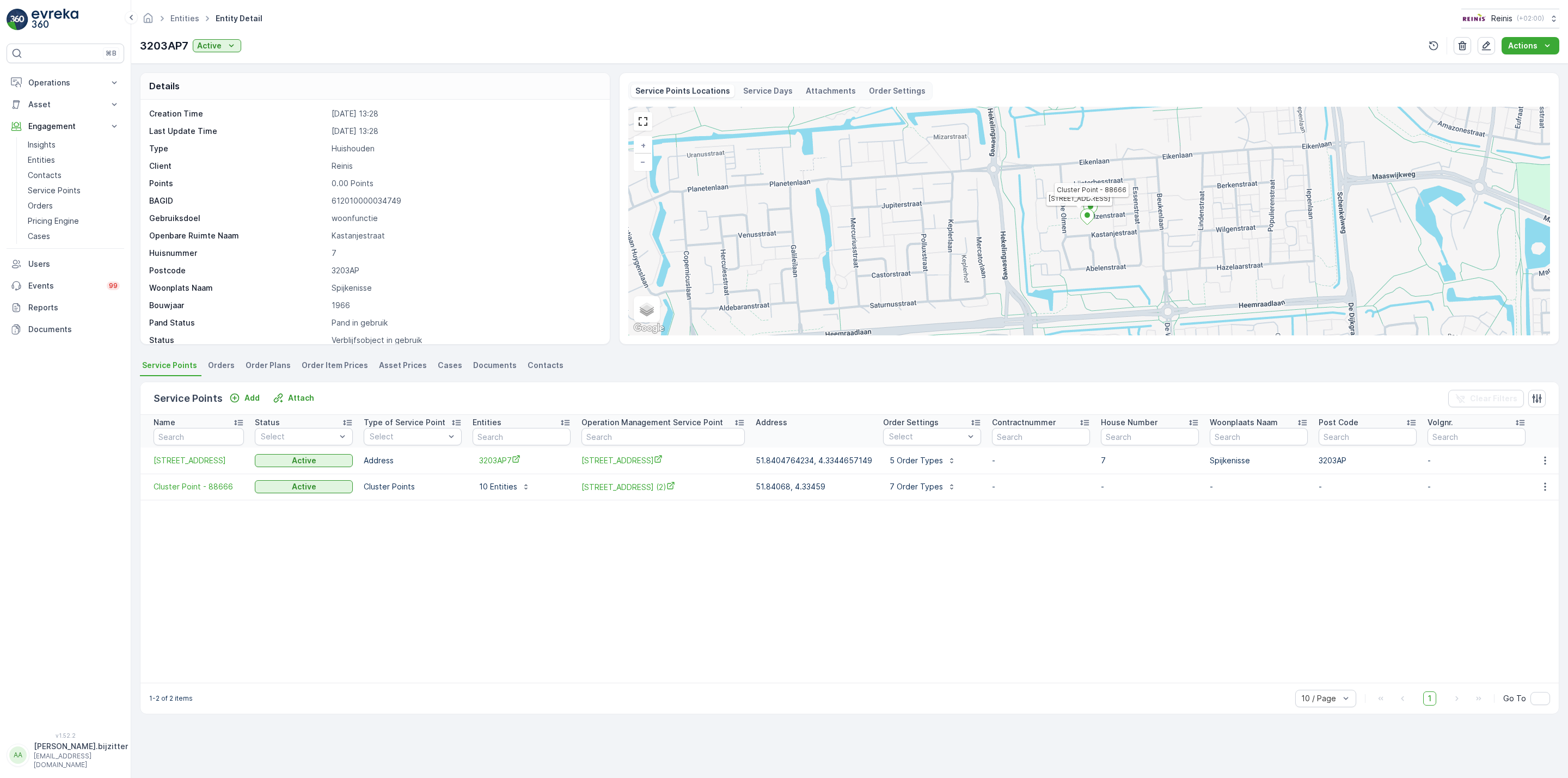
click at [758, 89] on p "Service Days" at bounding box center [768, 90] width 49 height 11
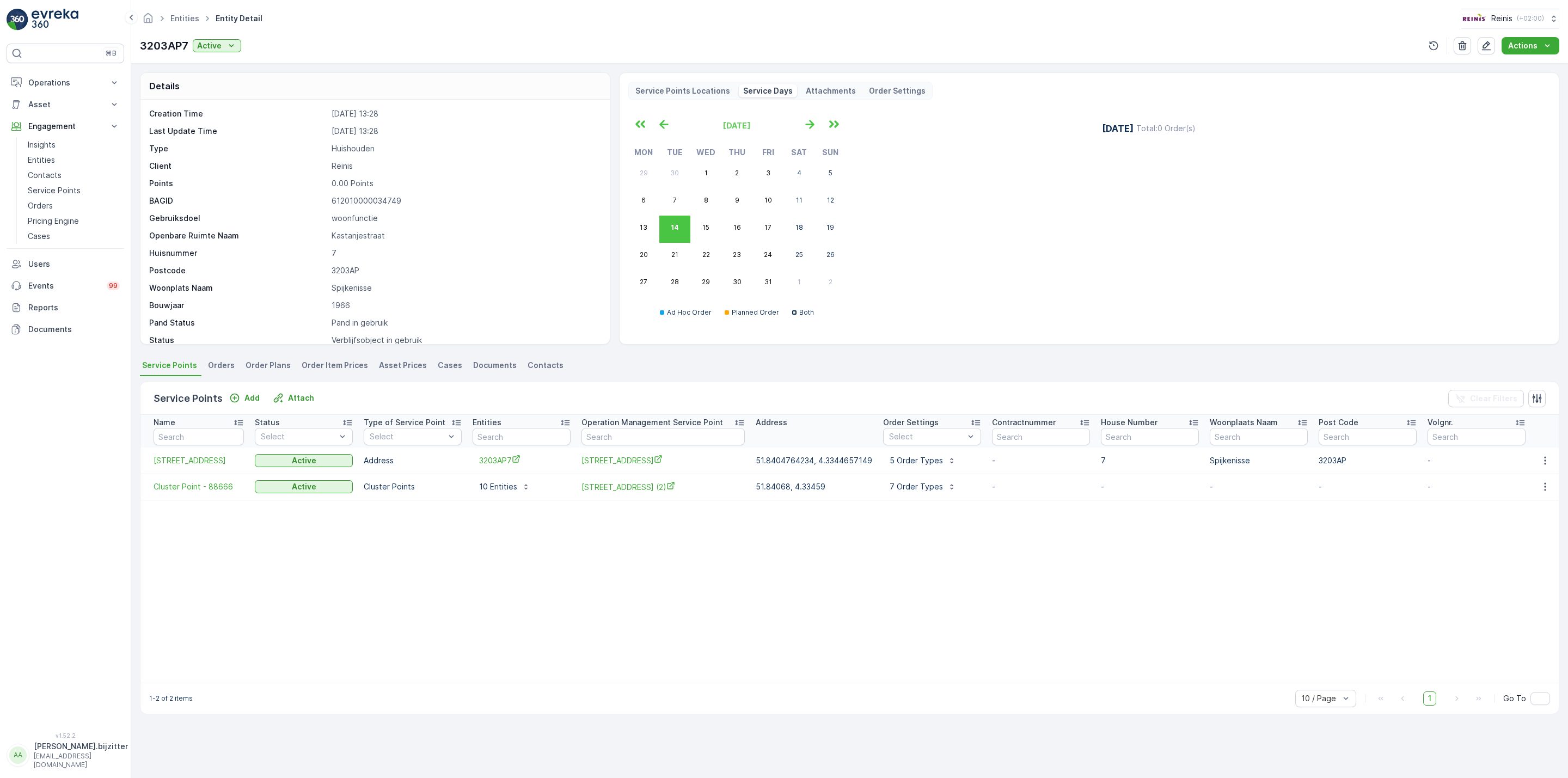
click at [696, 94] on p "Service Points Locations" at bounding box center [683, 90] width 95 height 11
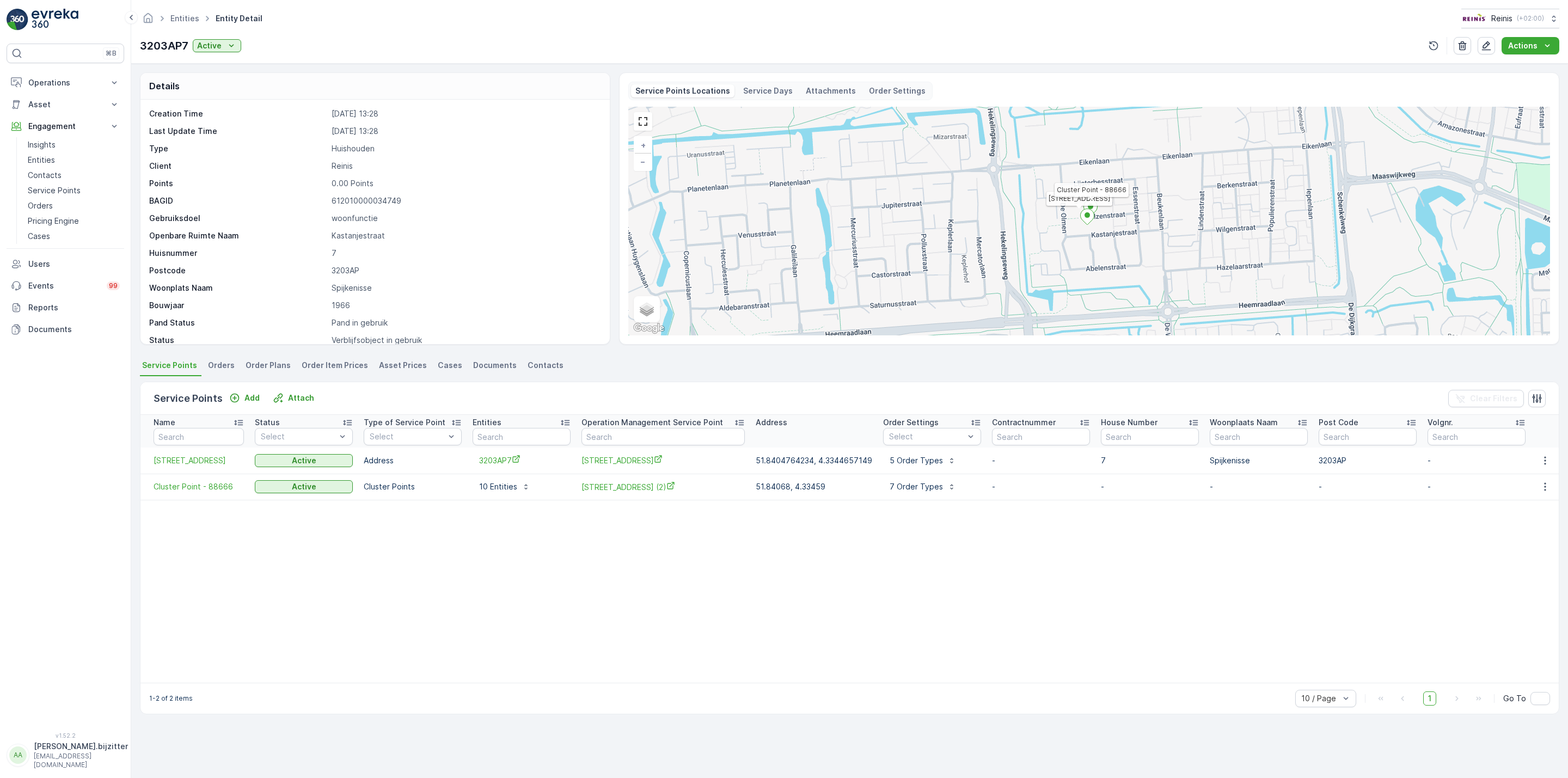
click at [810, 90] on p "Attachments" at bounding box center [830, 90] width 50 height 11
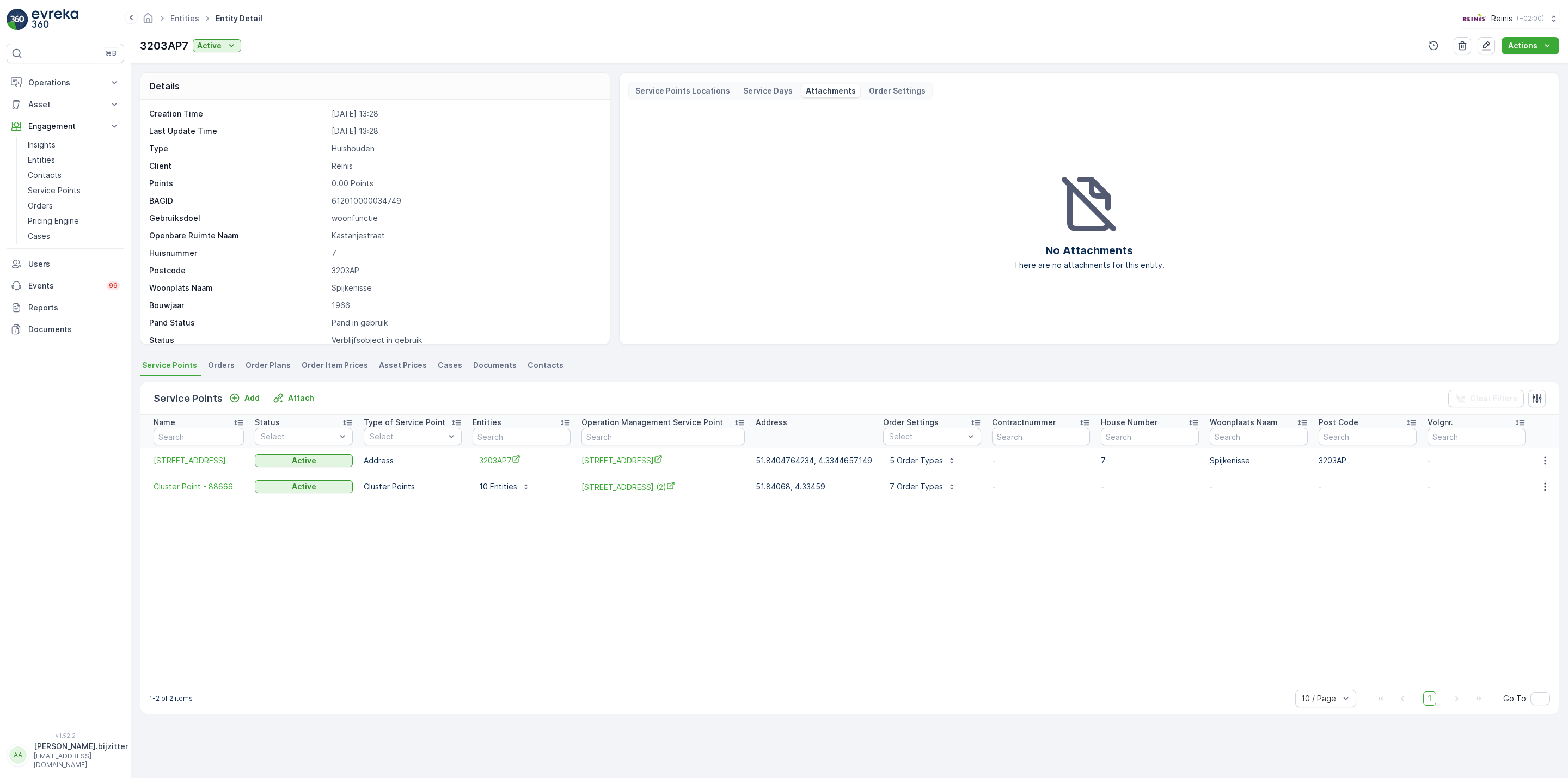
click at [887, 89] on p "Order Settings" at bounding box center [897, 90] width 57 height 11
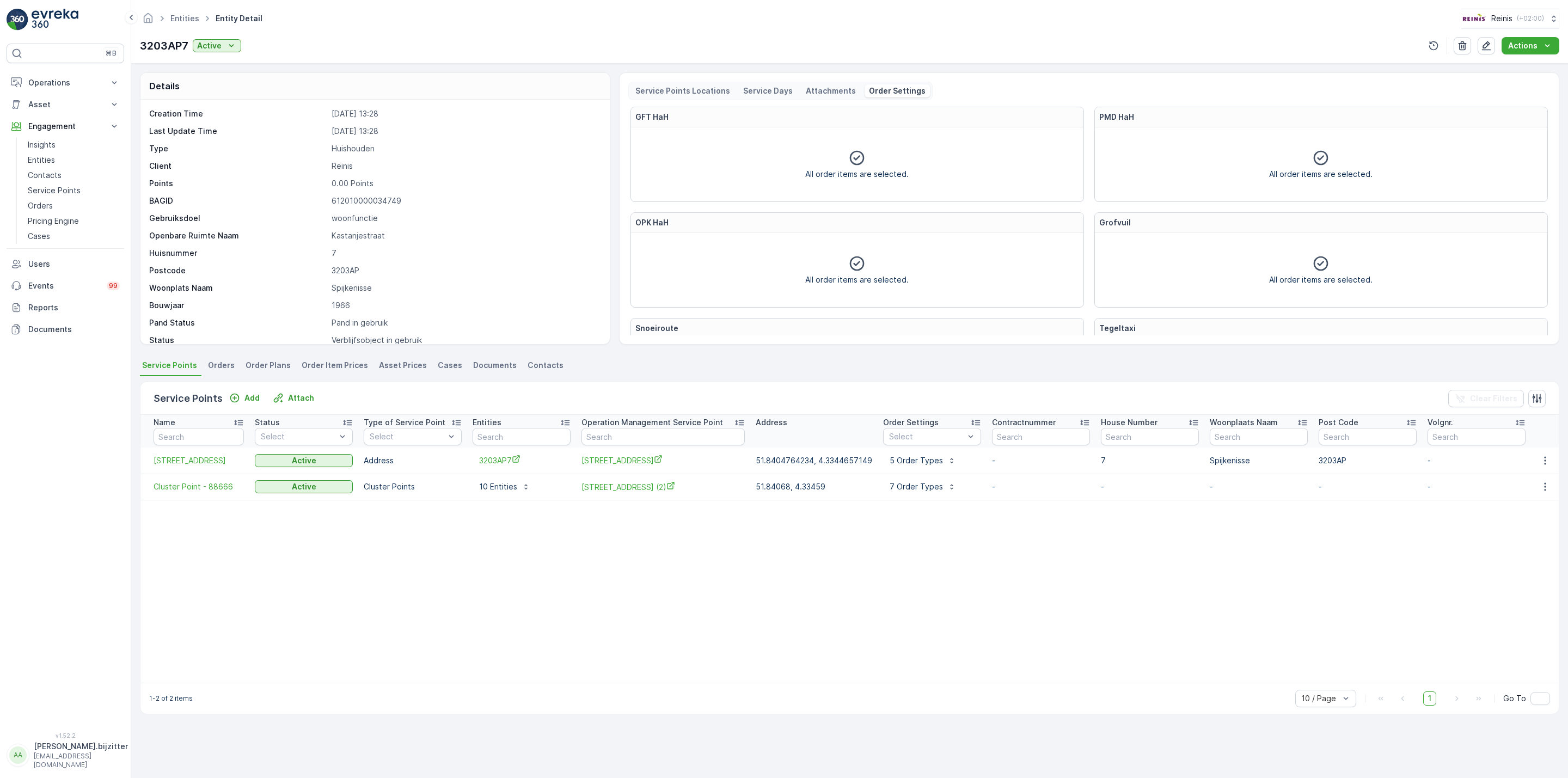
click at [773, 90] on p "Service Days" at bounding box center [768, 90] width 49 height 11
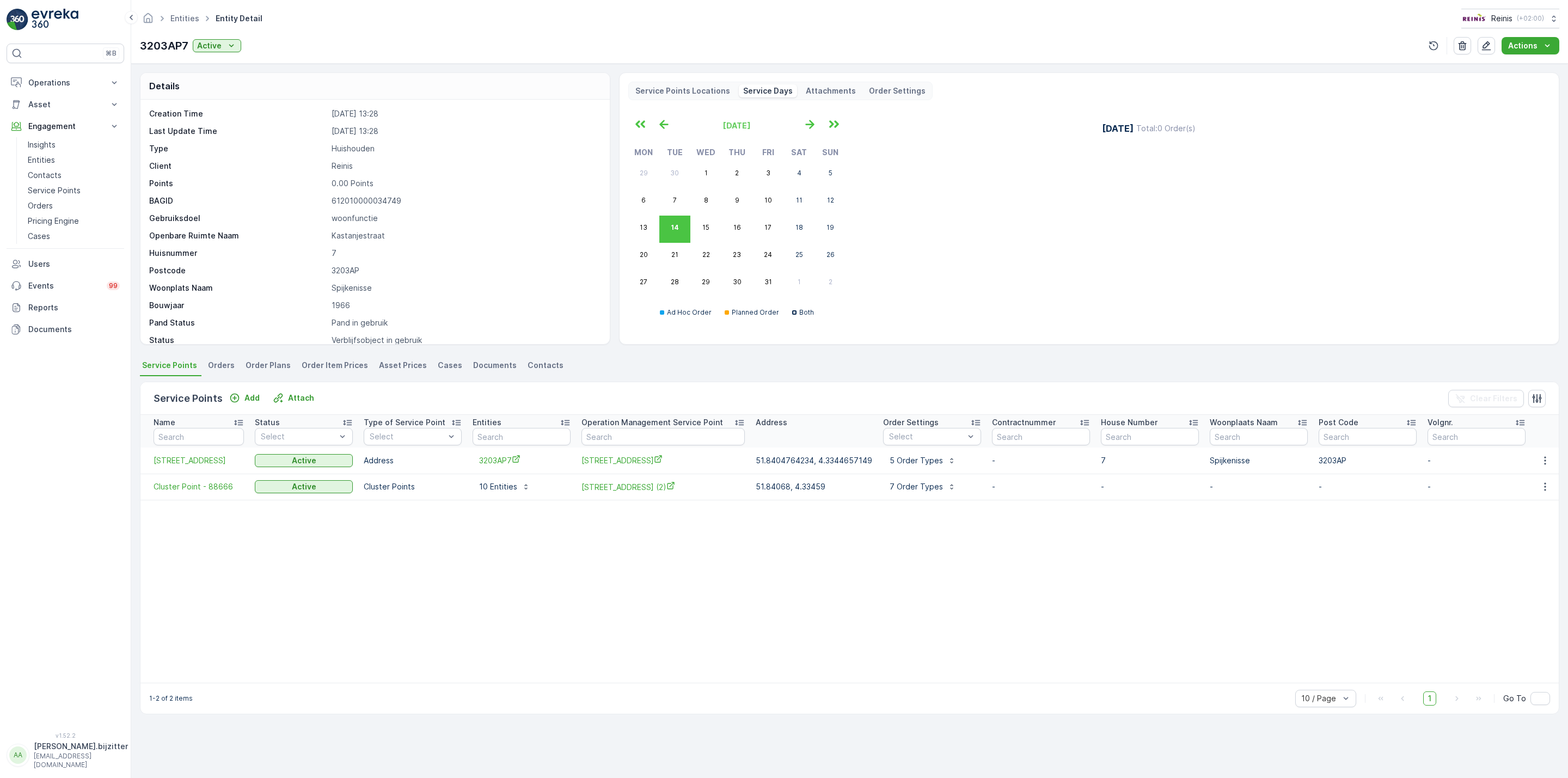
click at [678, 95] on p "Service Points Locations" at bounding box center [683, 90] width 95 height 11
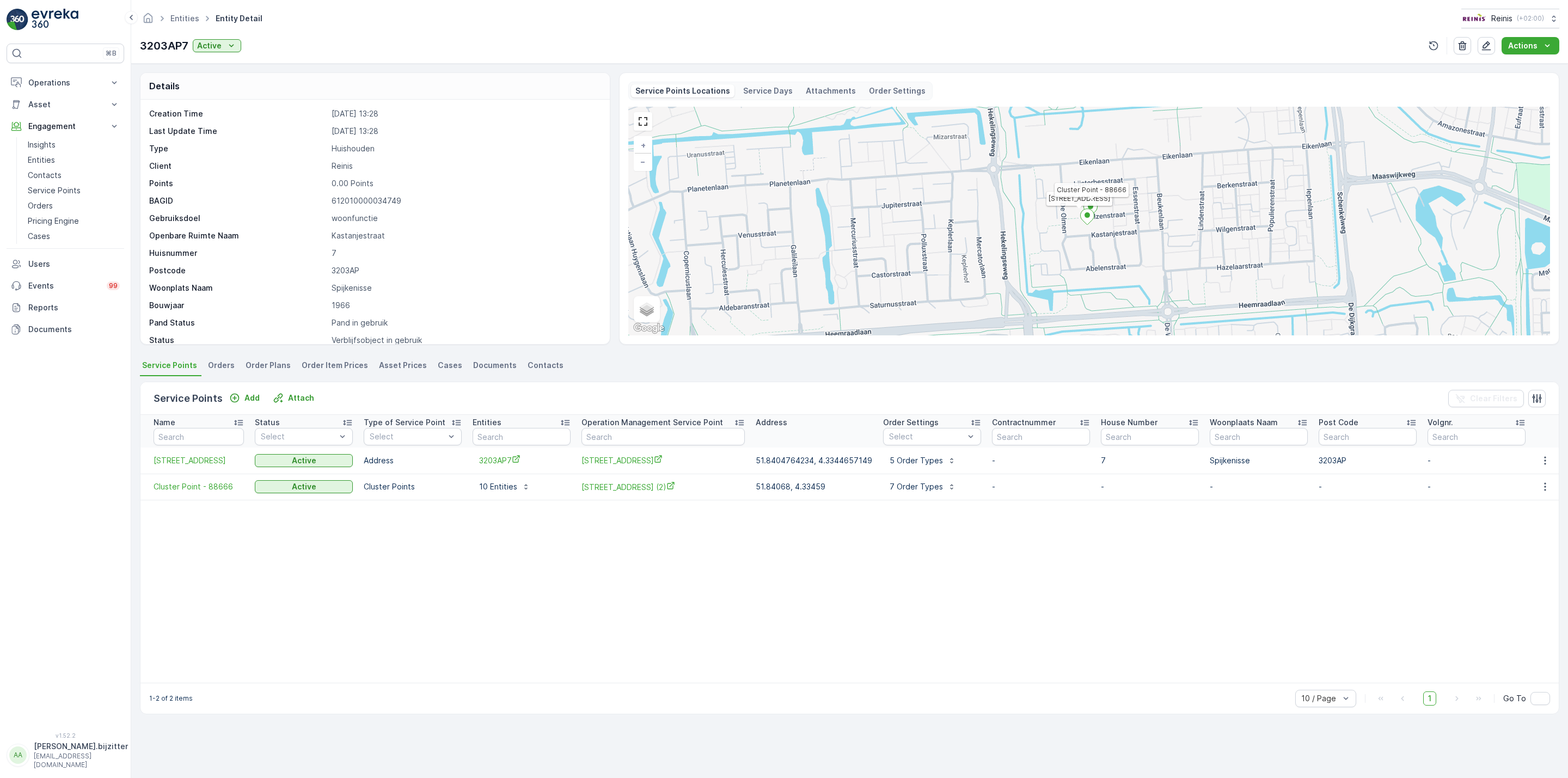
click at [461, 89] on div "Details" at bounding box center [375, 86] width 469 height 26
click at [1541, 42] on div "Actions" at bounding box center [1530, 46] width 45 height 11
click at [1536, 110] on span "Service Availability" at bounding box center [1522, 112] width 68 height 11
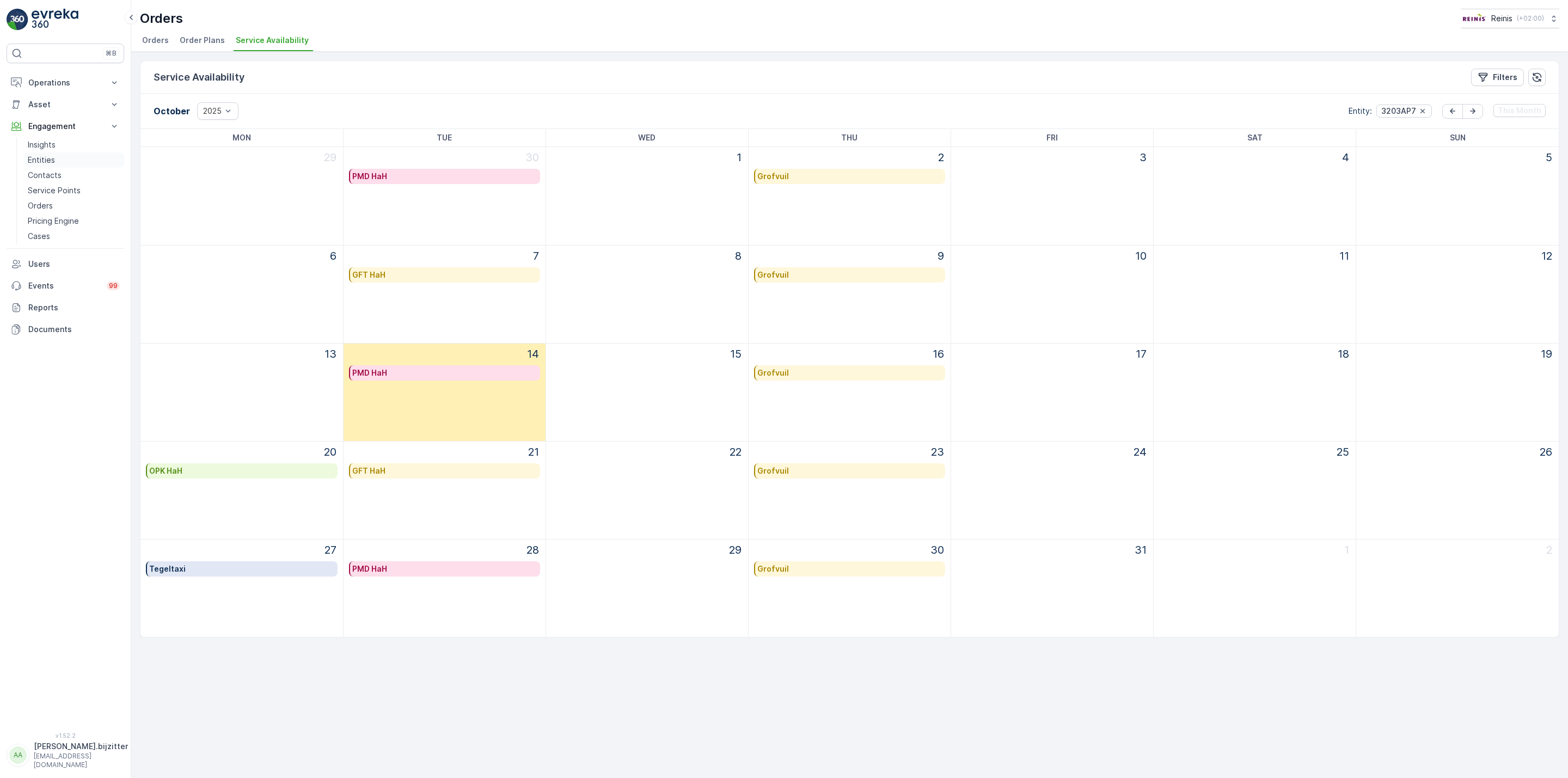
click at [47, 161] on p "Entities" at bounding box center [41, 160] width 27 height 11
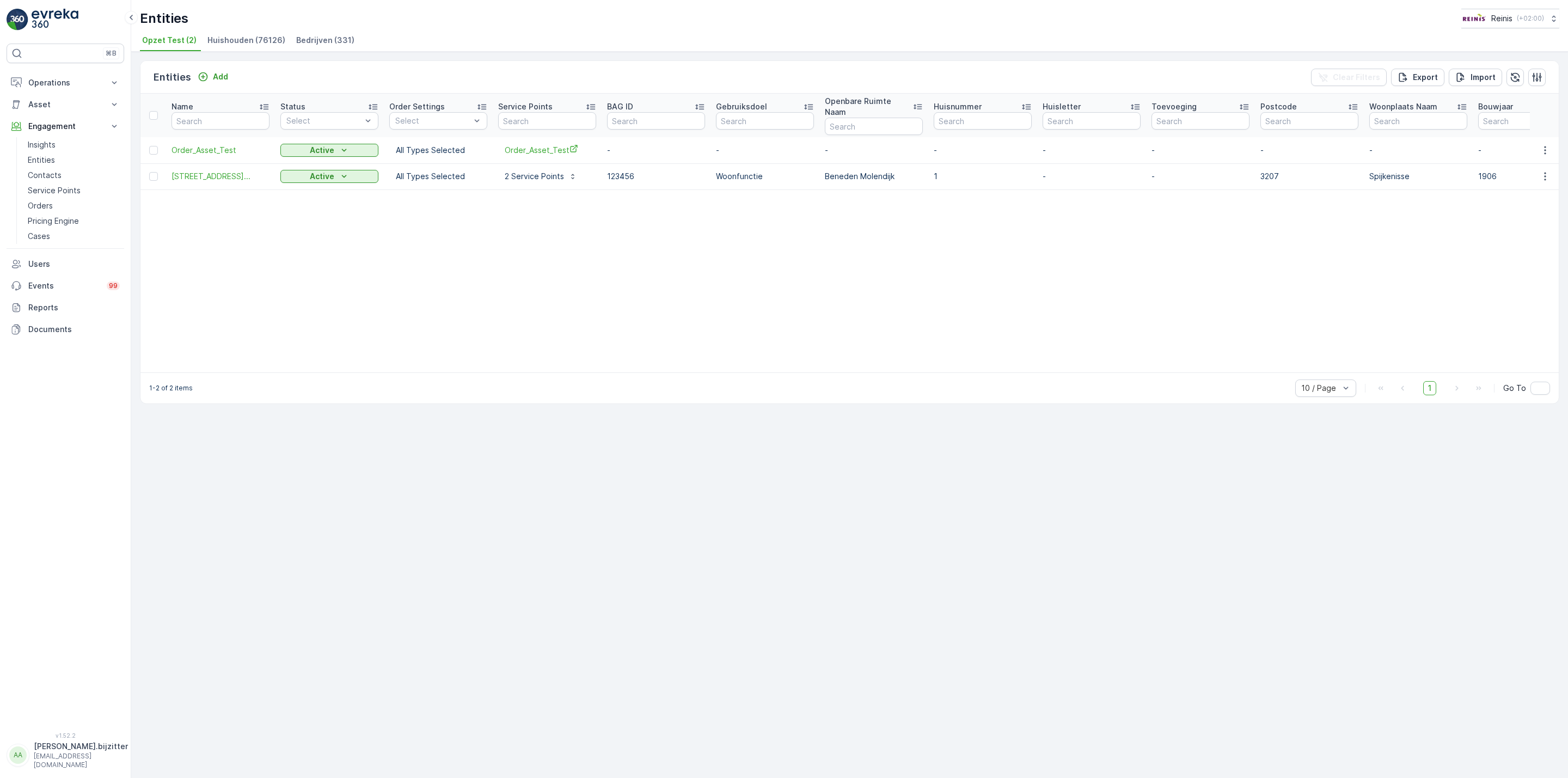
click at [235, 41] on span "Huishouden (76126)" at bounding box center [246, 40] width 78 height 11
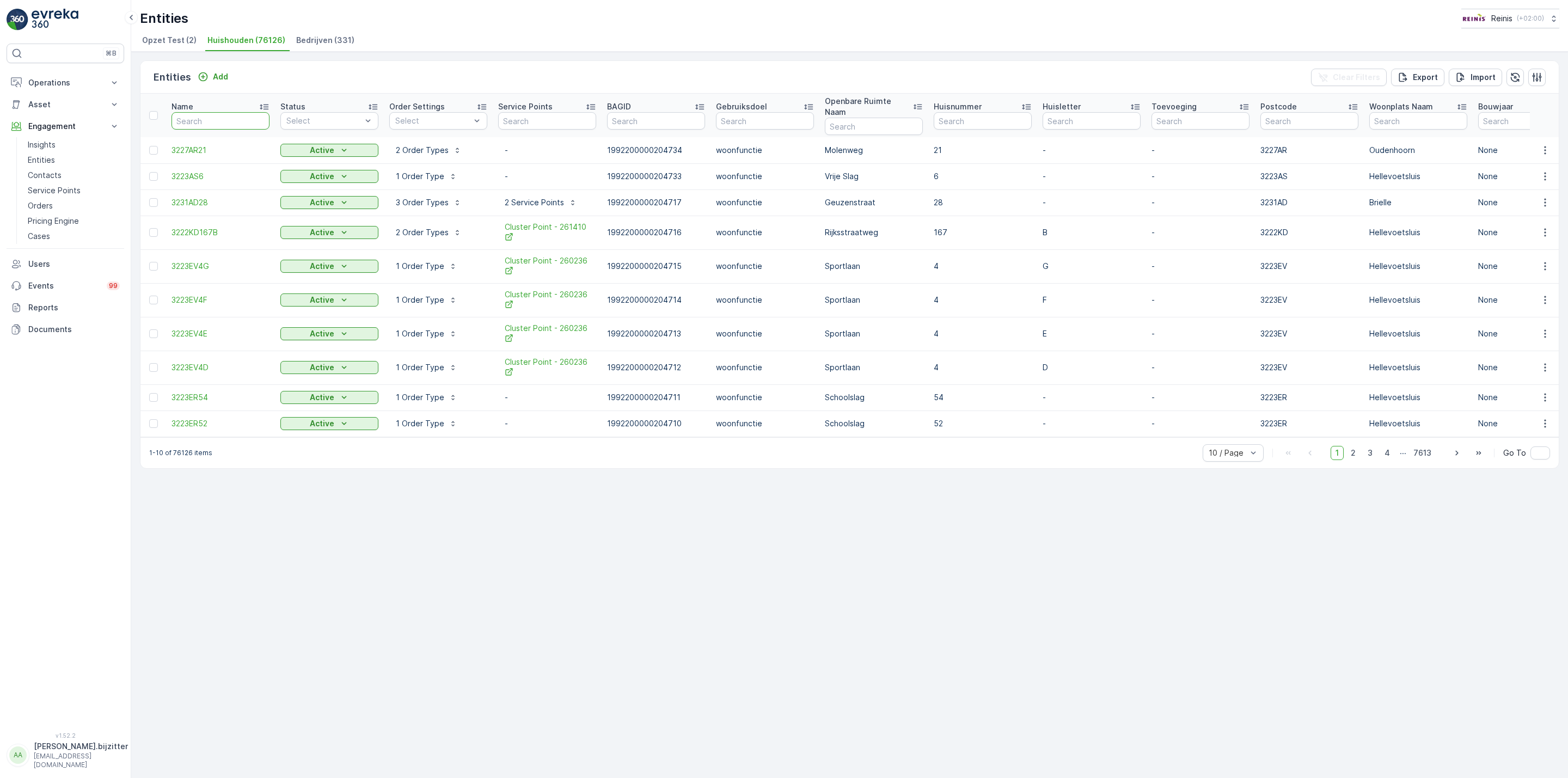
click at [232, 113] on input "text" at bounding box center [220, 121] width 98 height 18
type input "3218"
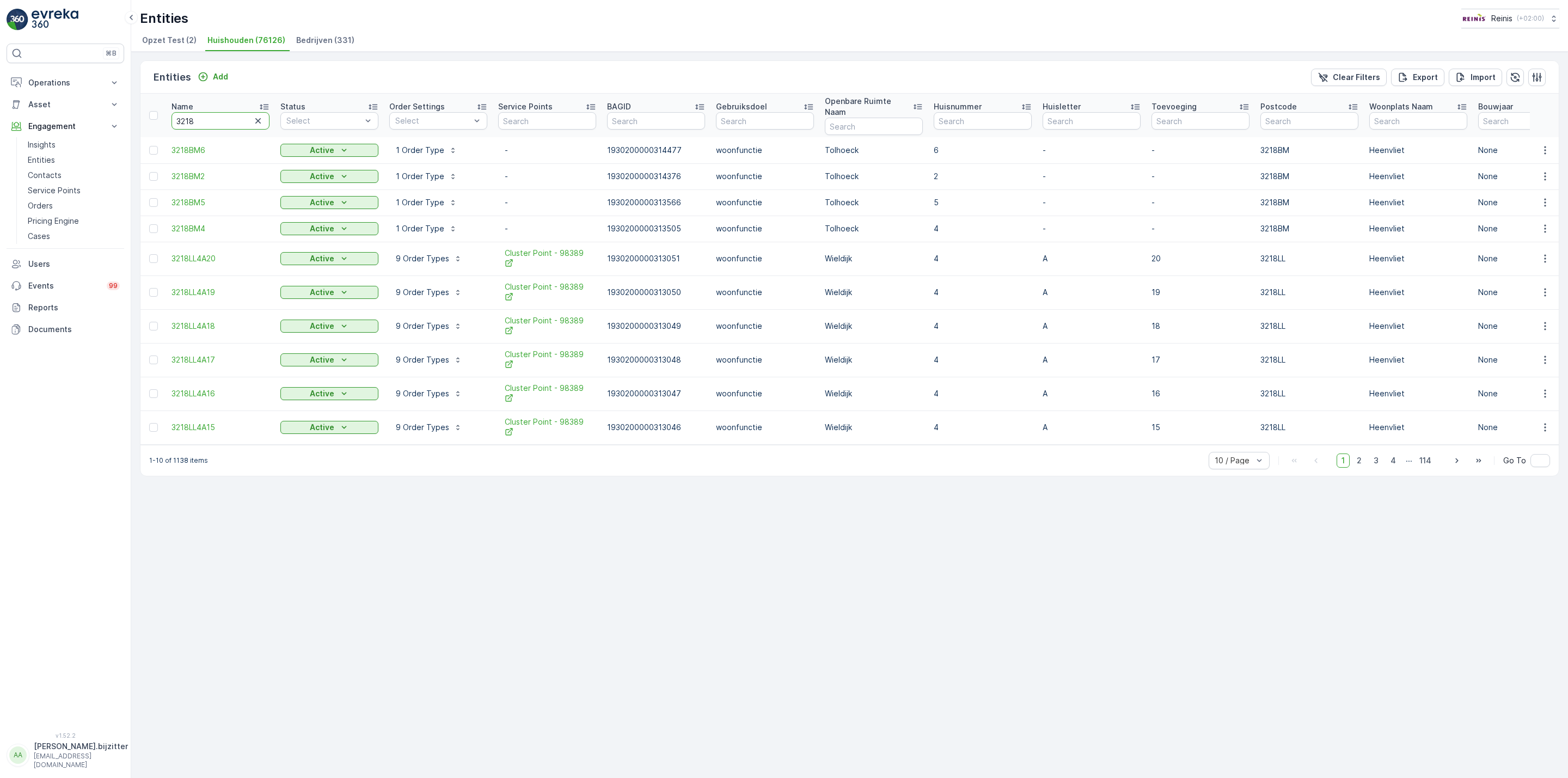
click at [232, 114] on input "3218" at bounding box center [220, 121] width 98 height 18
type input "3218xn"
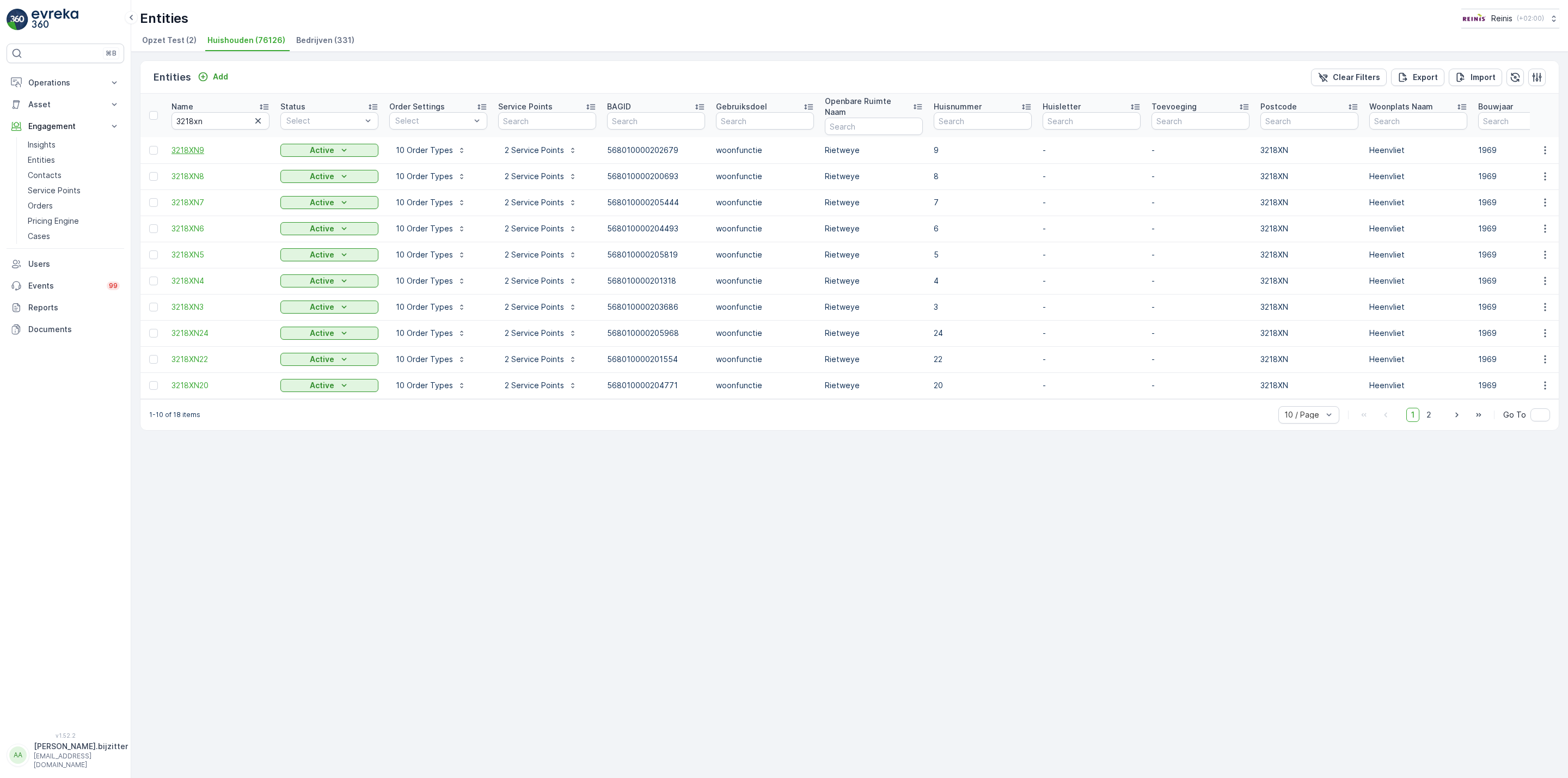
click at [190, 145] on span "3218XN9" at bounding box center [220, 150] width 98 height 11
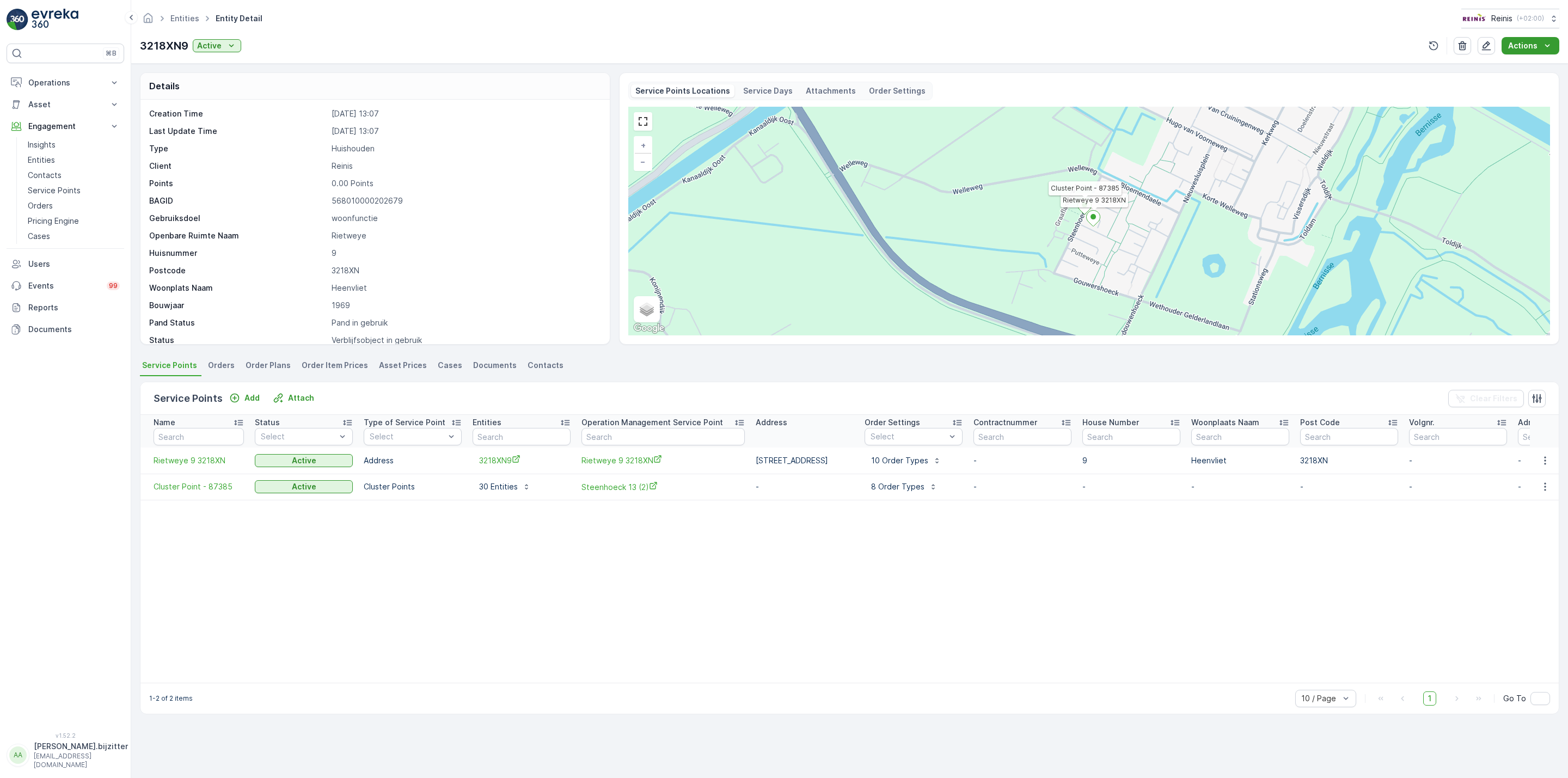
click at [1514, 47] on p "Actions" at bounding box center [1523, 46] width 30 height 11
click at [1528, 108] on span "Service Availability" at bounding box center [1522, 112] width 68 height 11
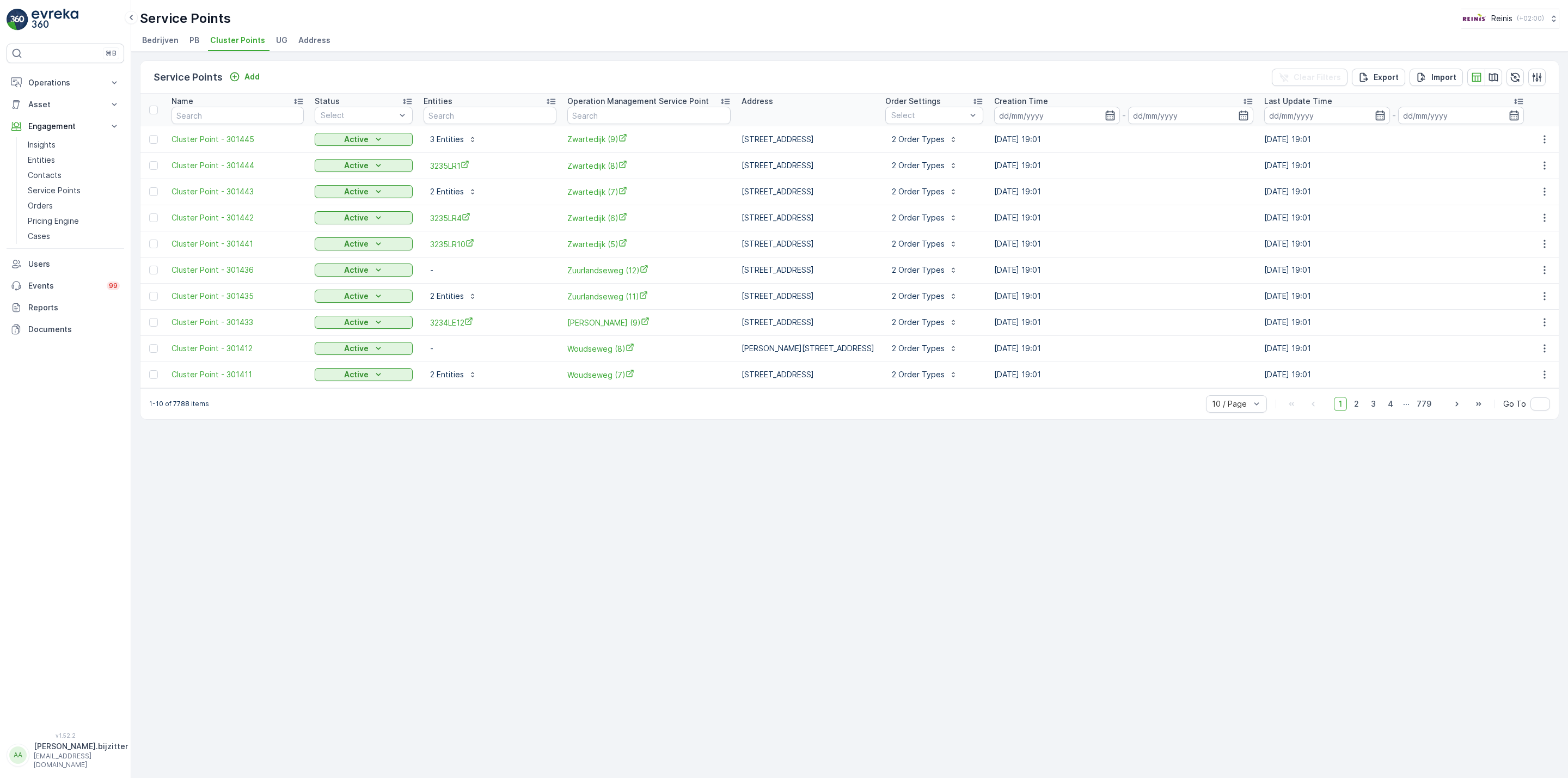
click at [396, 426] on div "Service Points Add Clear Filters Export Import Name Status Select Entities Oper…" at bounding box center [850, 415] width 1437 height 726
